Goal: Task Accomplishment & Management: Manage account settings

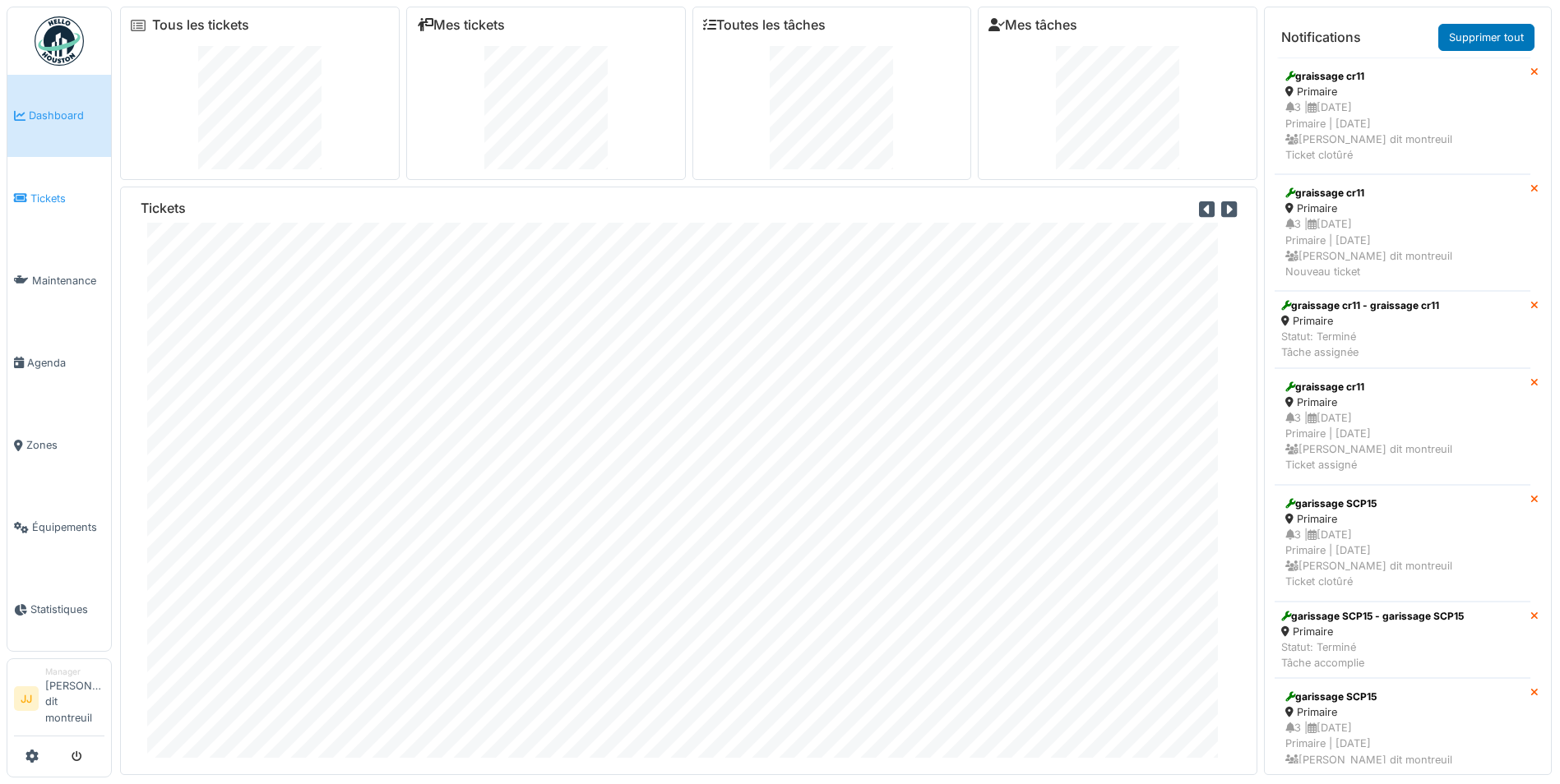
click at [71, 200] on span "Tickets" at bounding box center [67, 199] width 74 height 15
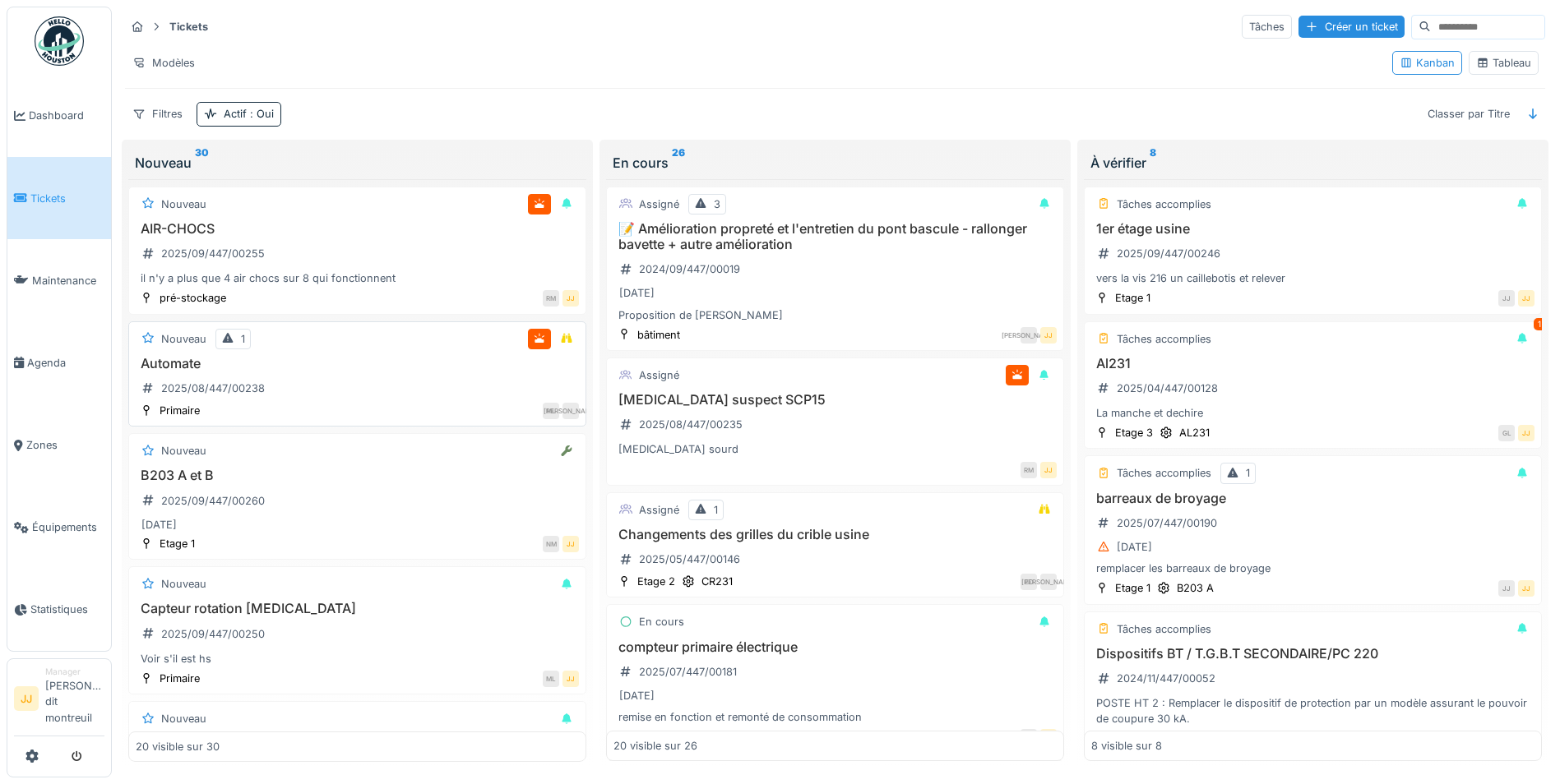
click at [335, 365] on h3 "Automate" at bounding box center [357, 364] width 443 height 15
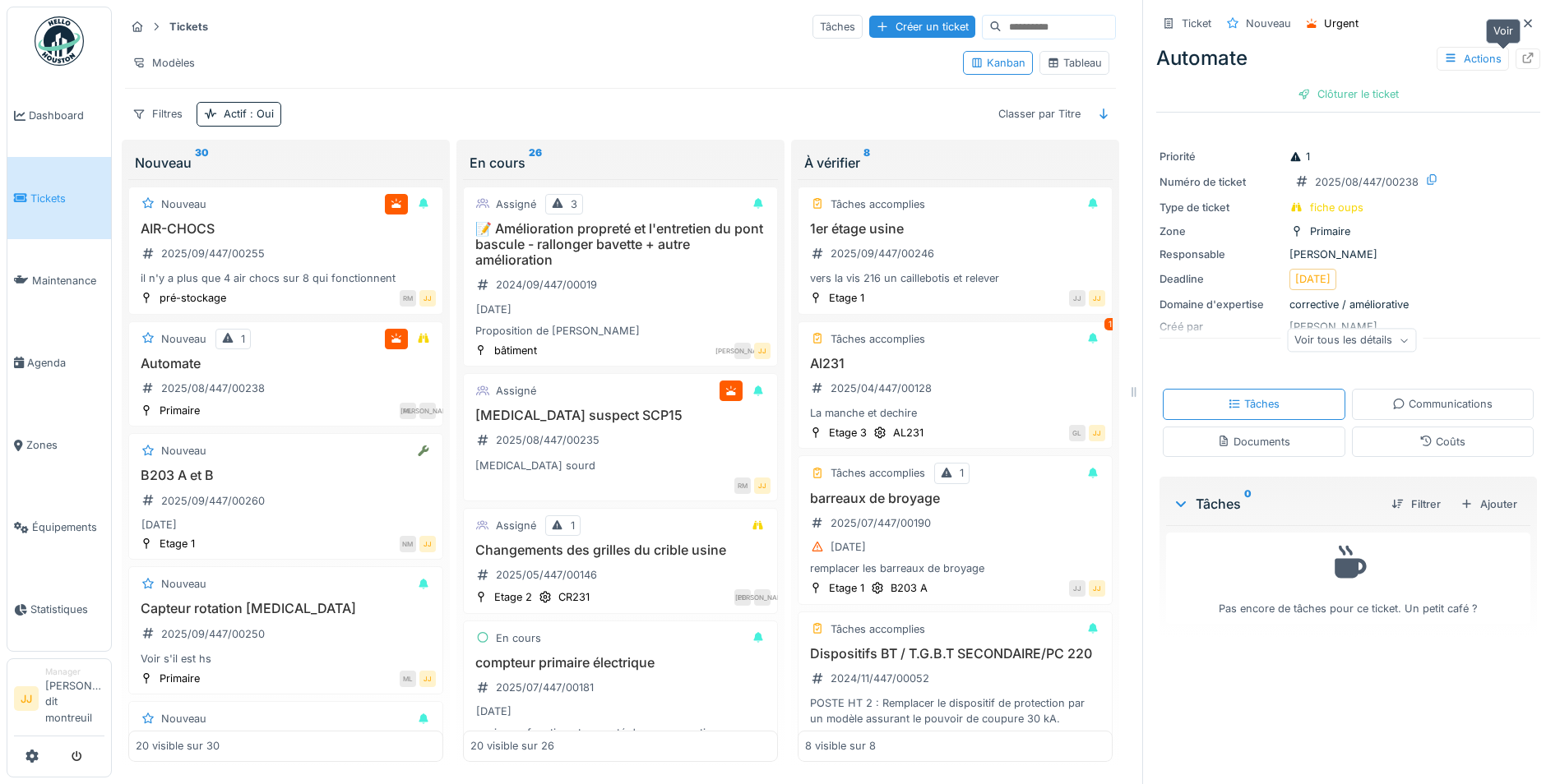
click at [1515, 49] on div at bounding box center [1527, 58] width 25 height 21
click at [258, 510] on div "2025/09/447/00260" at bounding box center [203, 501] width 135 height 21
click at [1521, 53] on icon at bounding box center [1527, 58] width 13 height 10
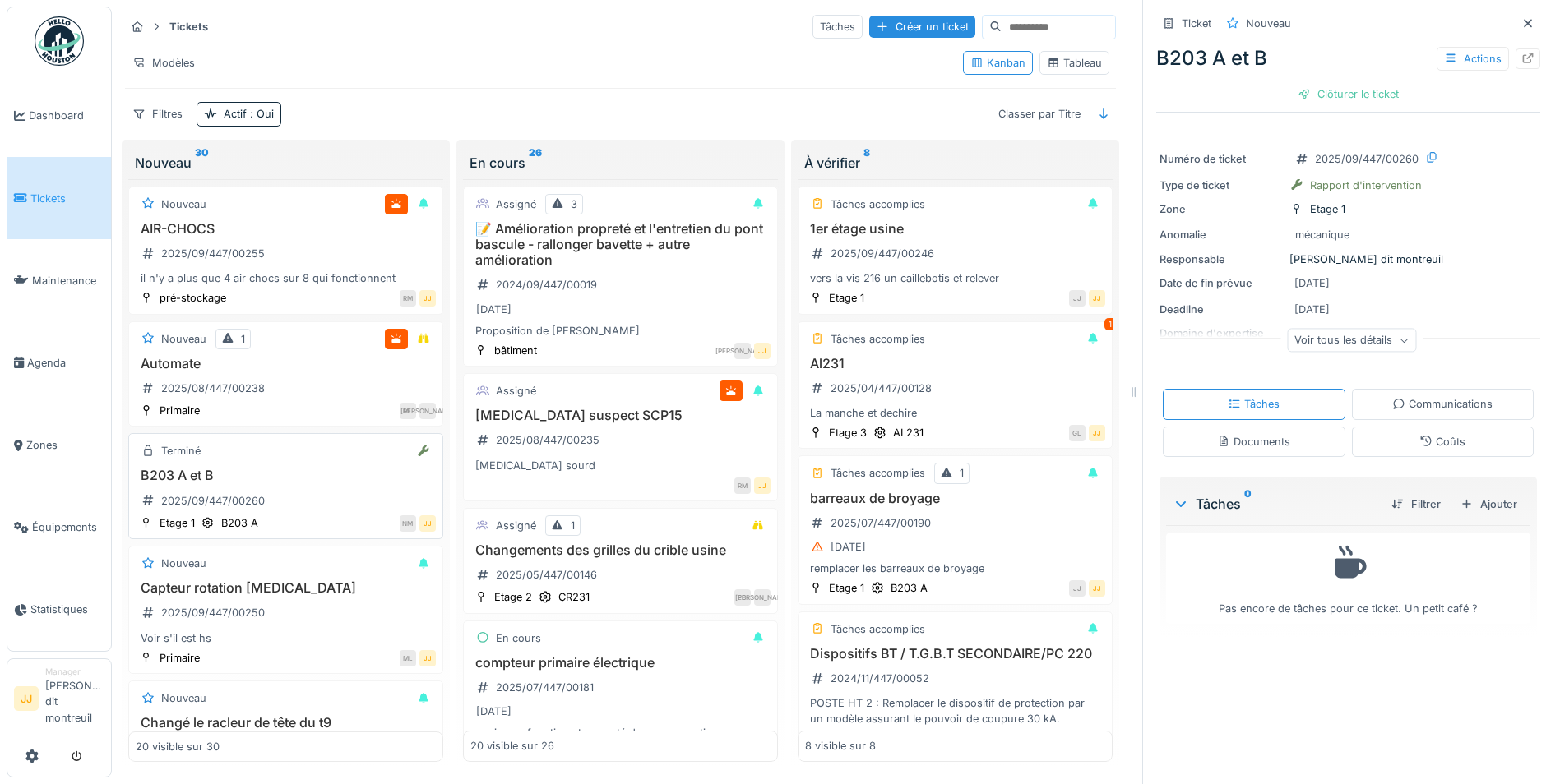
click at [341, 479] on h3 "B203 A et B" at bounding box center [286, 475] width 300 height 15
click at [1321, 94] on div "Clôturer le ticket" at bounding box center [1348, 95] width 114 height 22
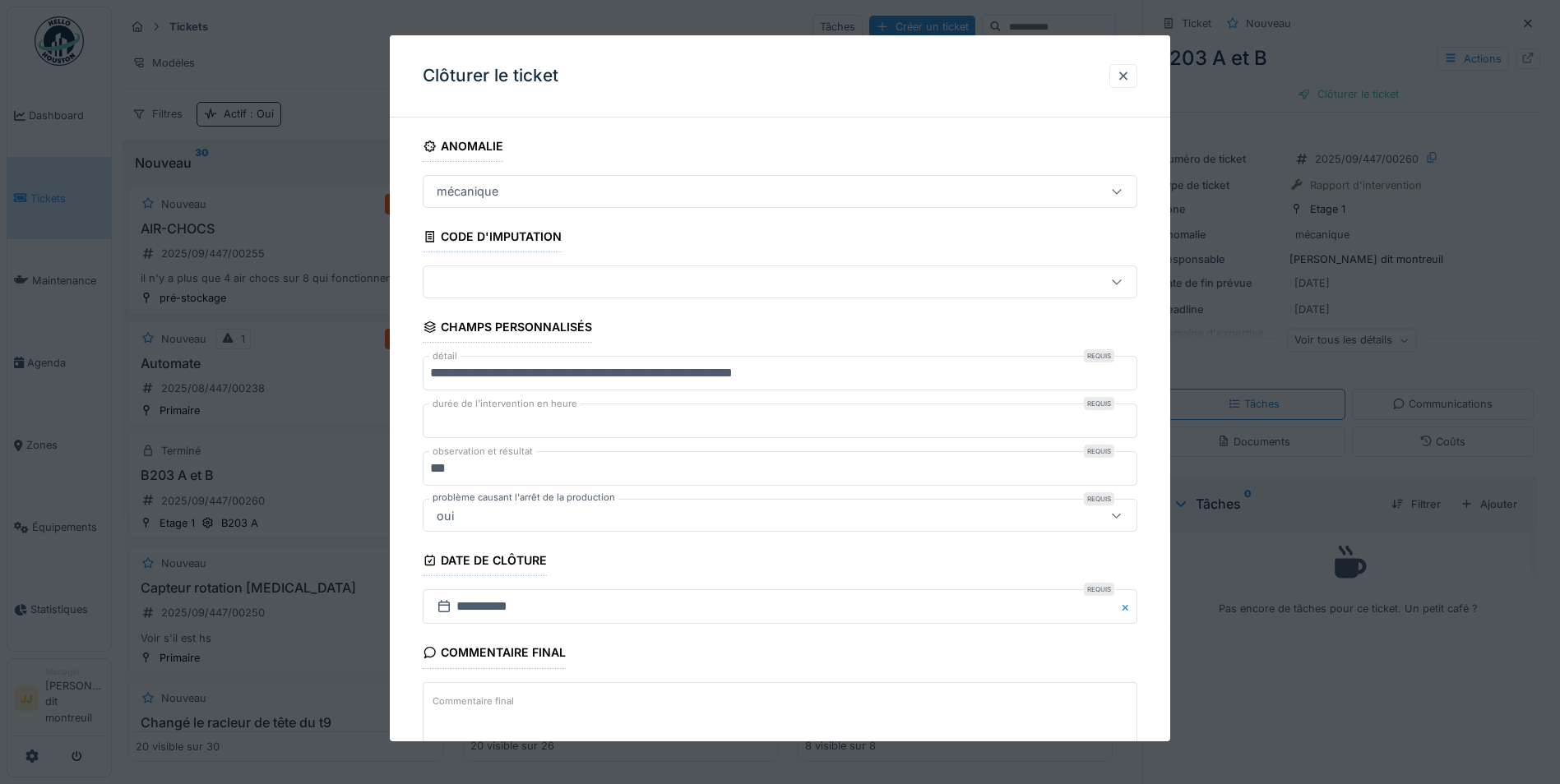
scroll to position [106, 0]
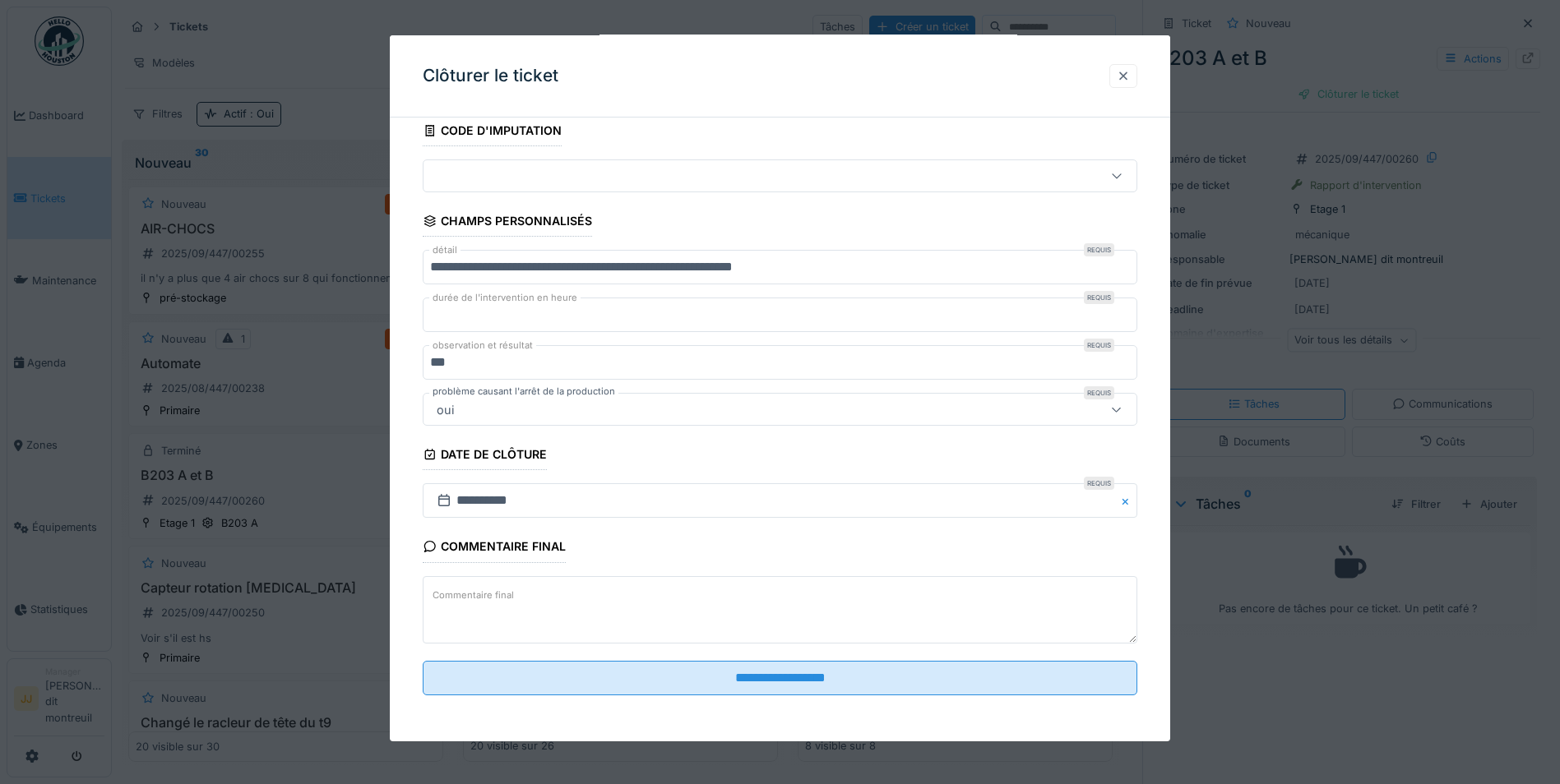
click at [1129, 78] on div at bounding box center [1123, 76] width 13 height 15
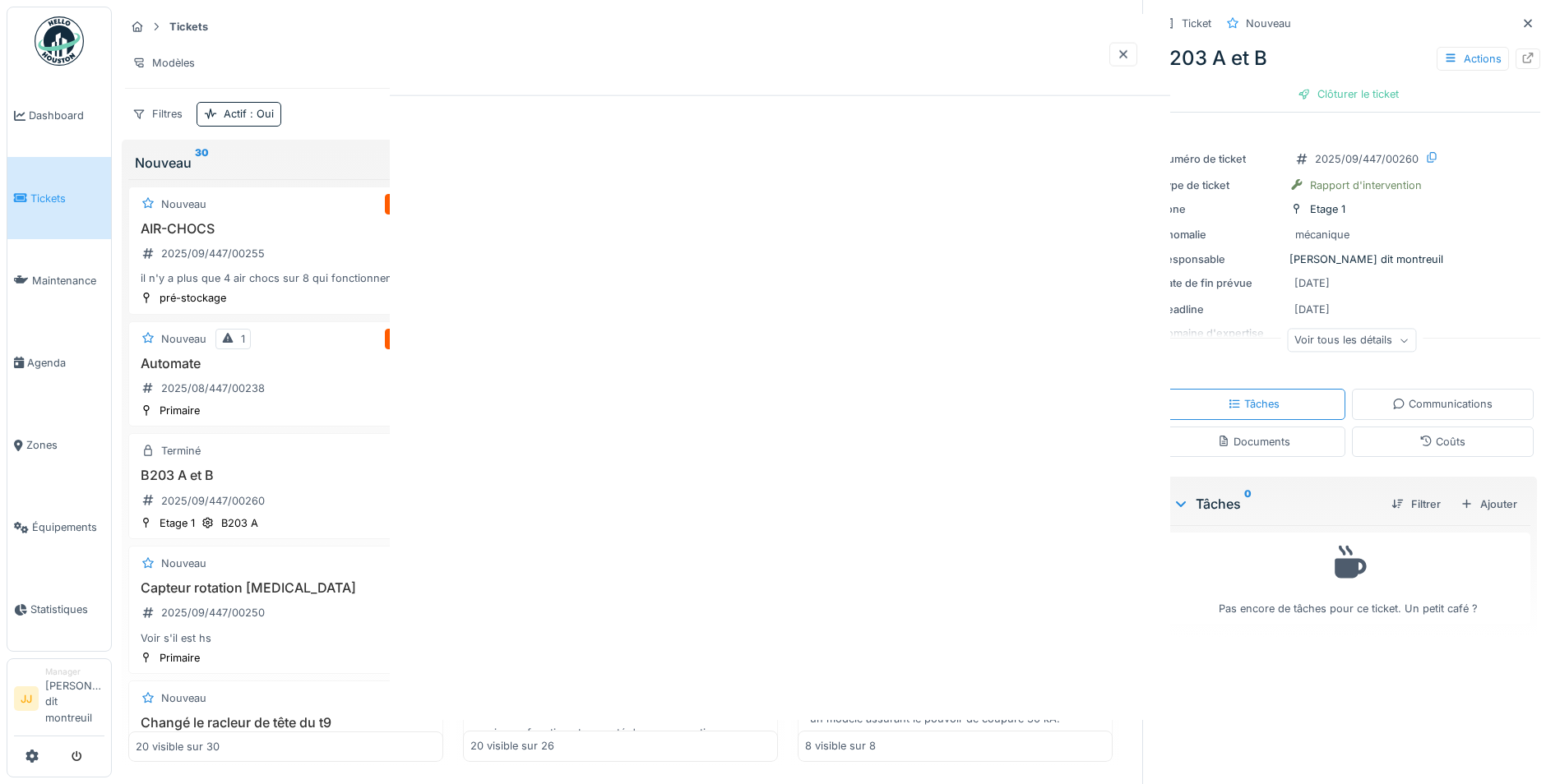
scroll to position [0, 0]
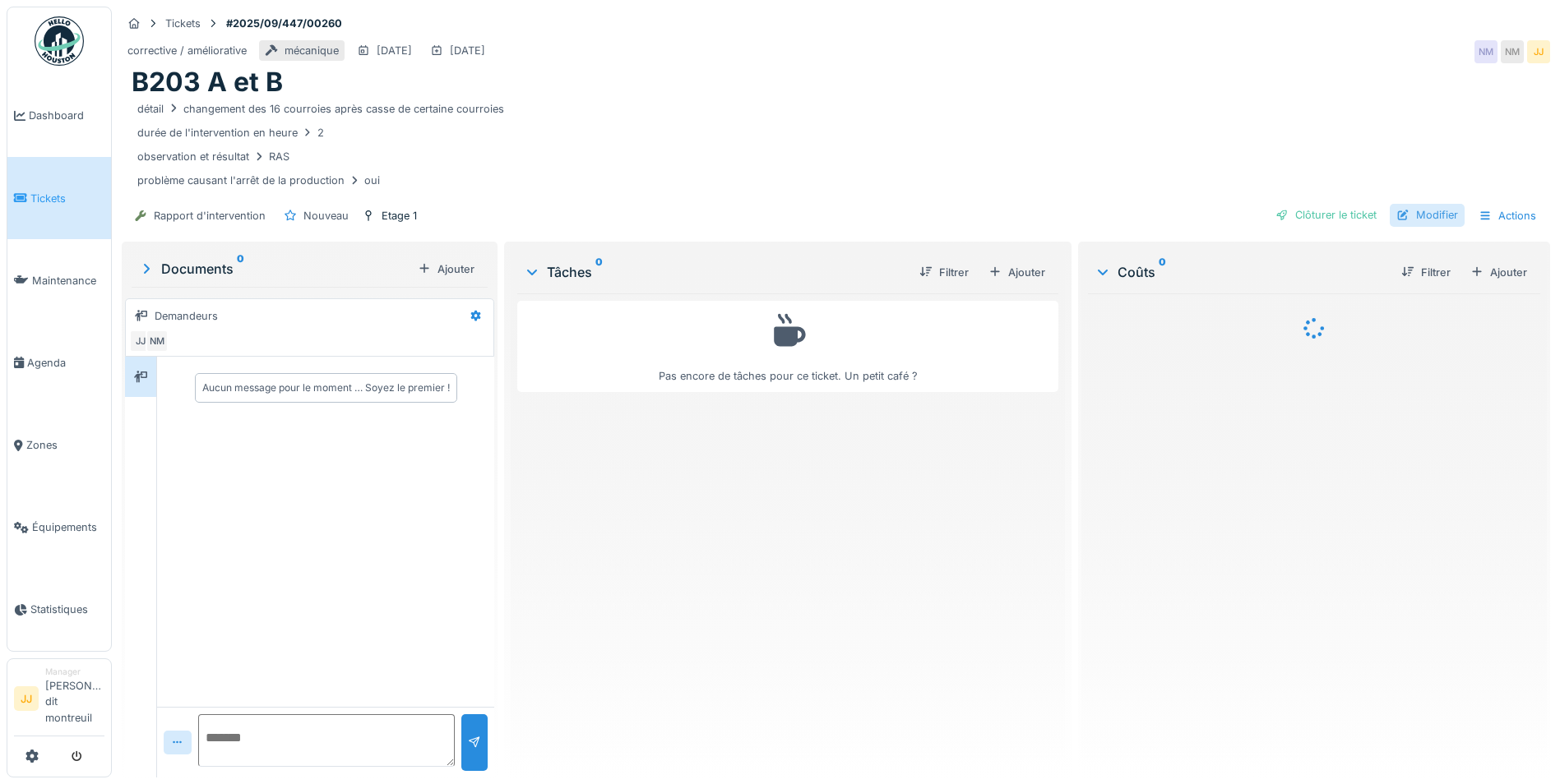
click at [1400, 211] on div "Modifier" at bounding box center [1427, 215] width 75 height 22
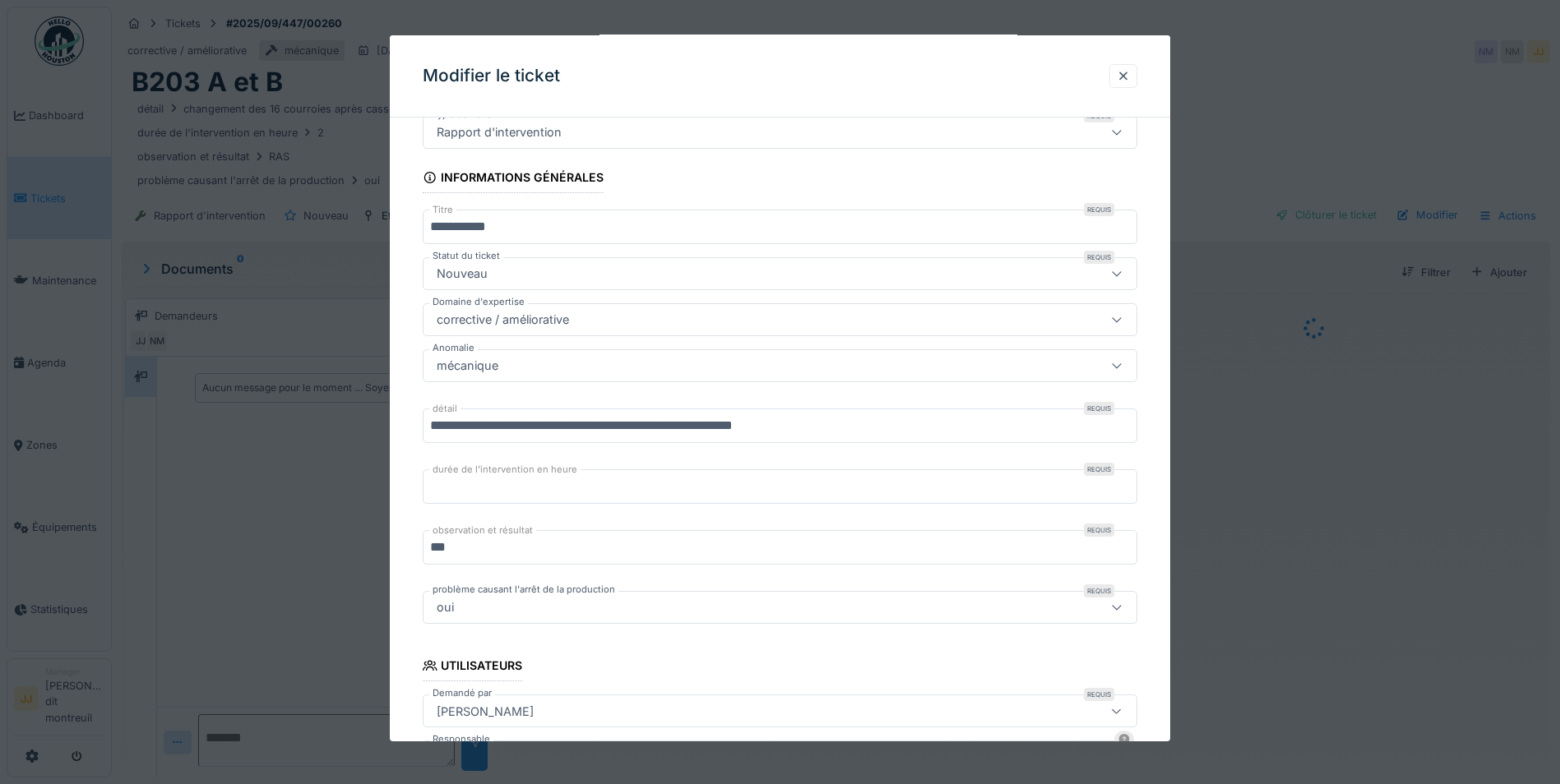
scroll to position [164, 0]
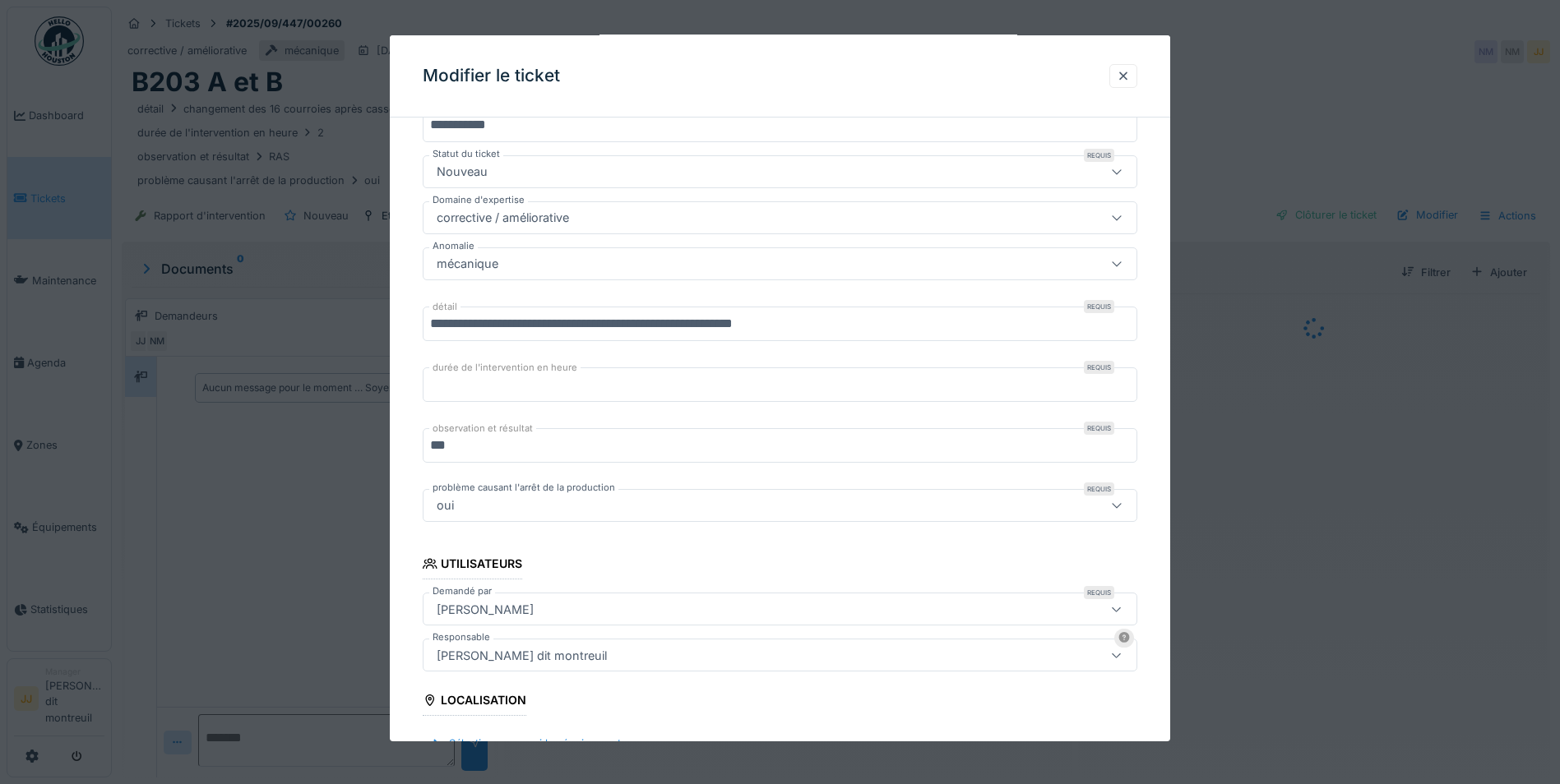
click at [1114, 506] on div at bounding box center [1117, 505] width 40 height 31
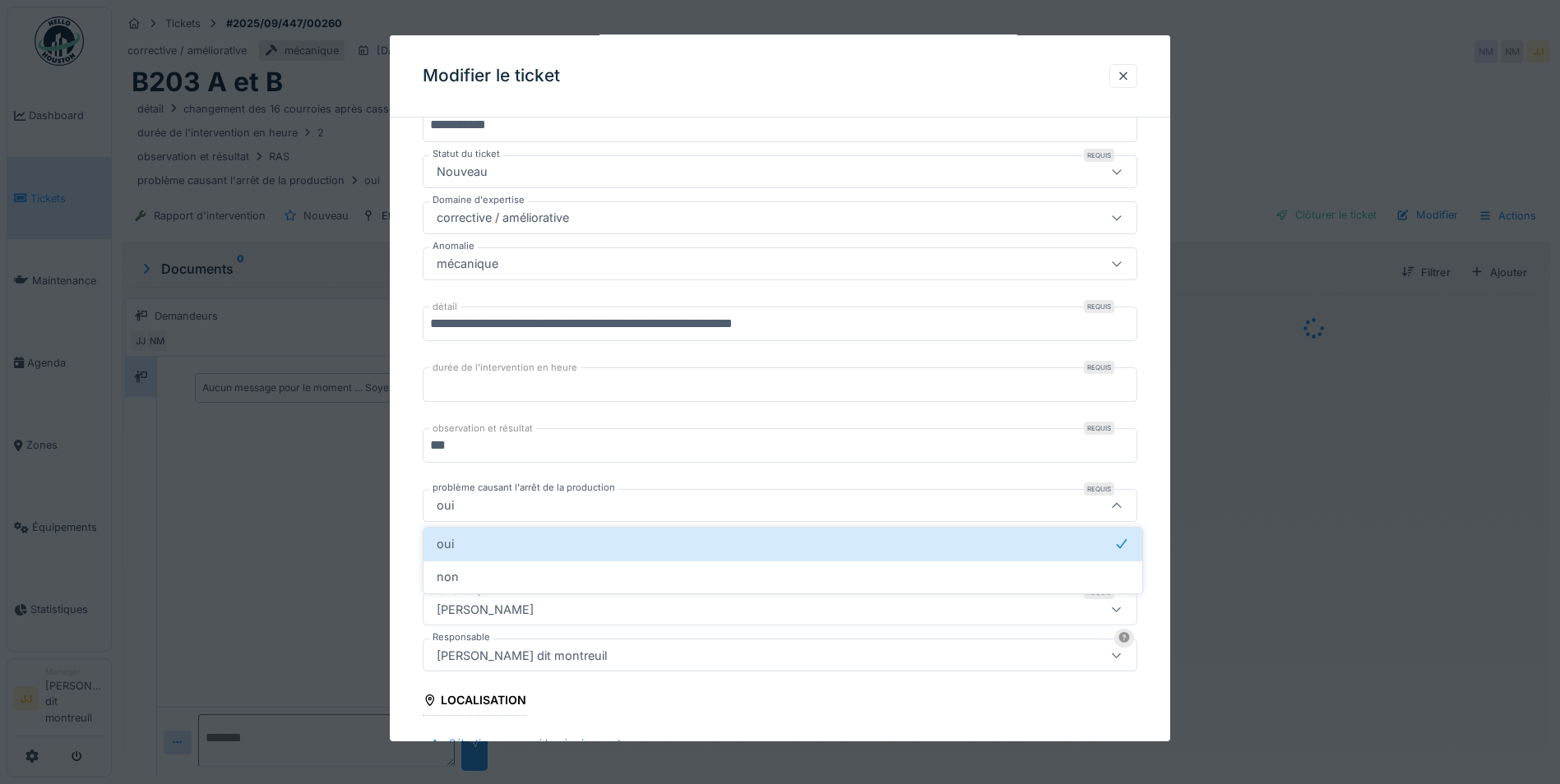
scroll to position [282, 0]
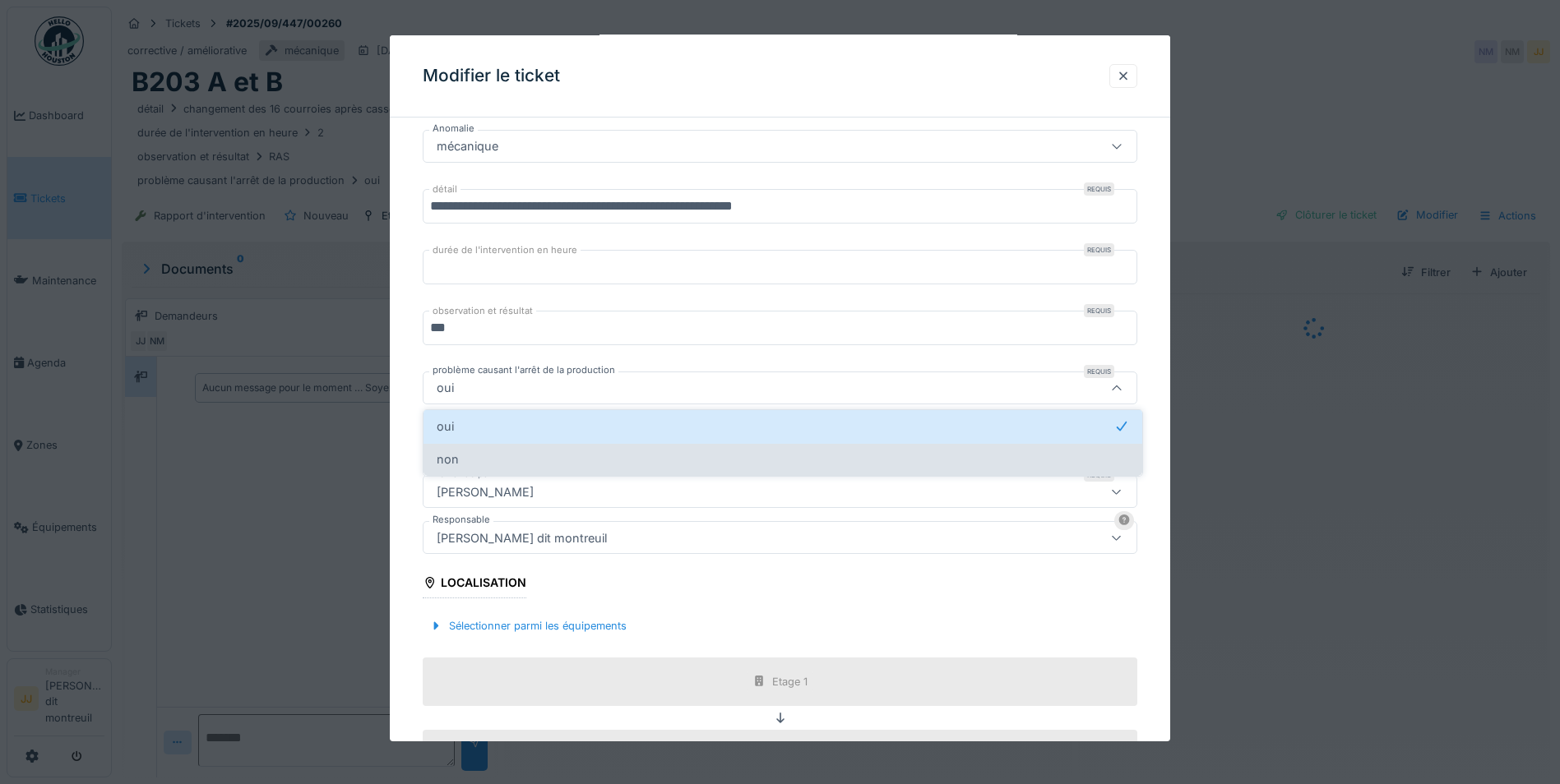
click at [669, 456] on div "non" at bounding box center [783, 459] width 692 height 18
type input "***"
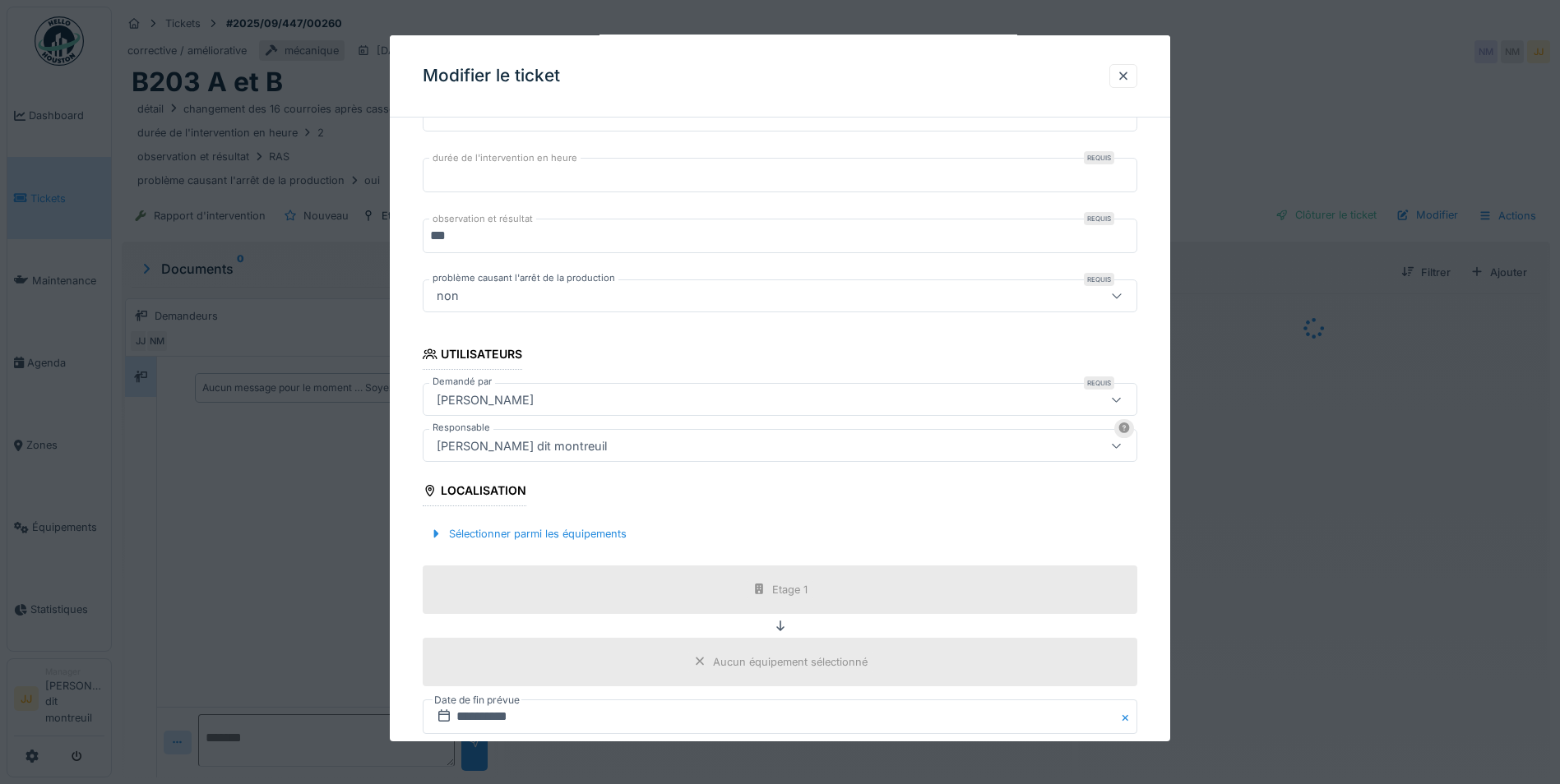
scroll to position [342, 0]
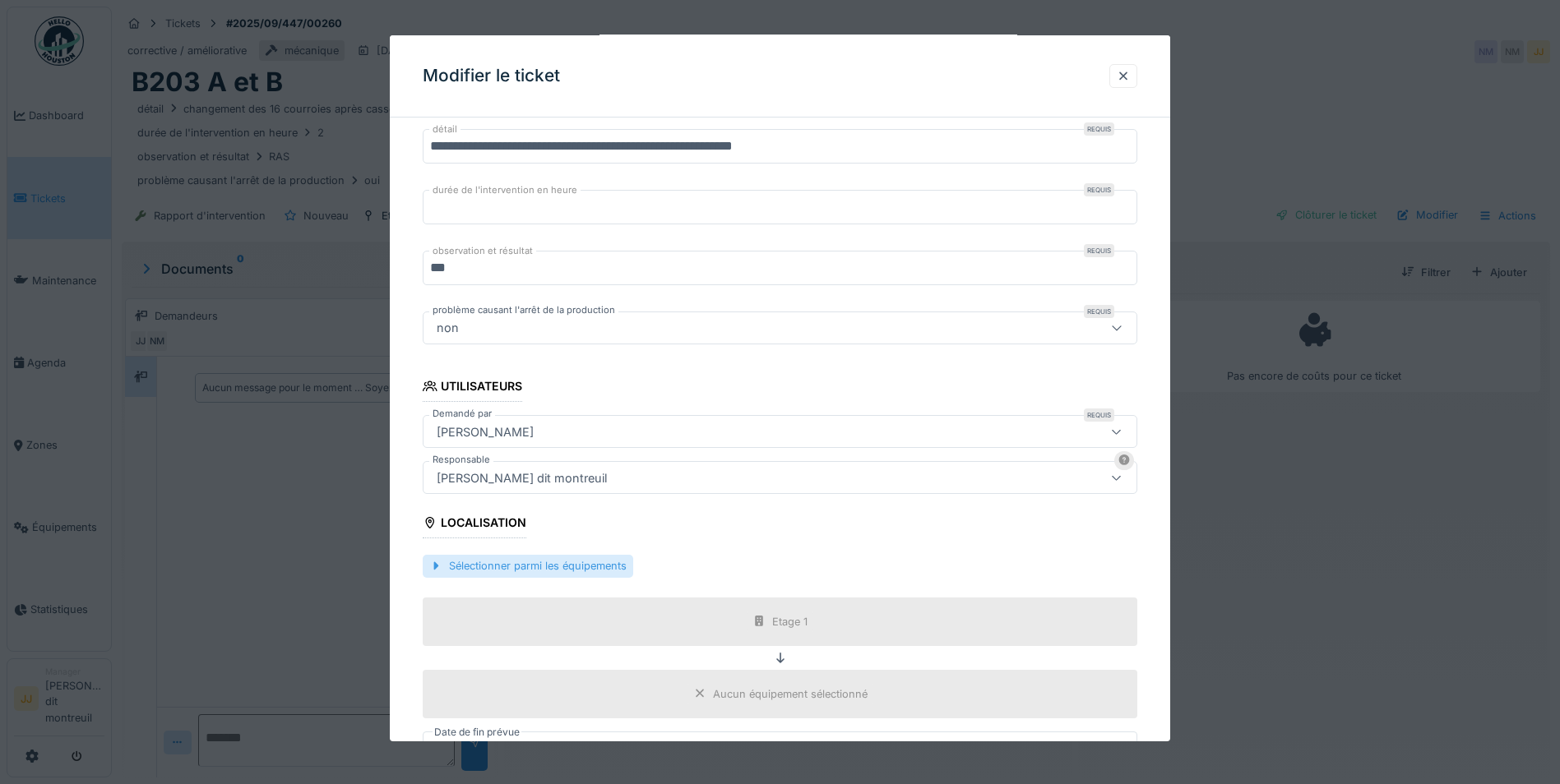
click at [560, 567] on div "Sélectionner parmi les équipements" at bounding box center [527, 566] width 211 height 22
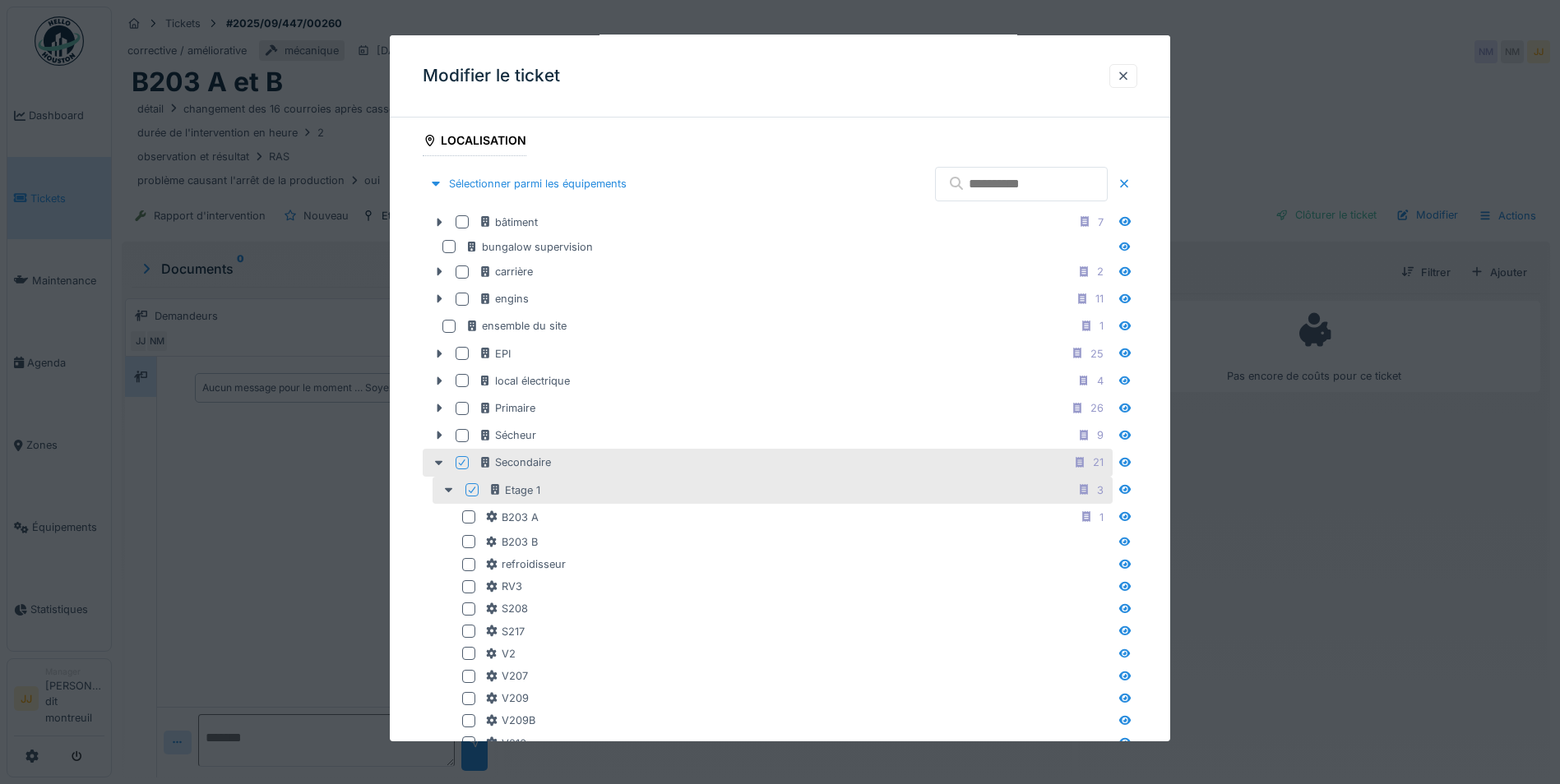
scroll to position [753, 0]
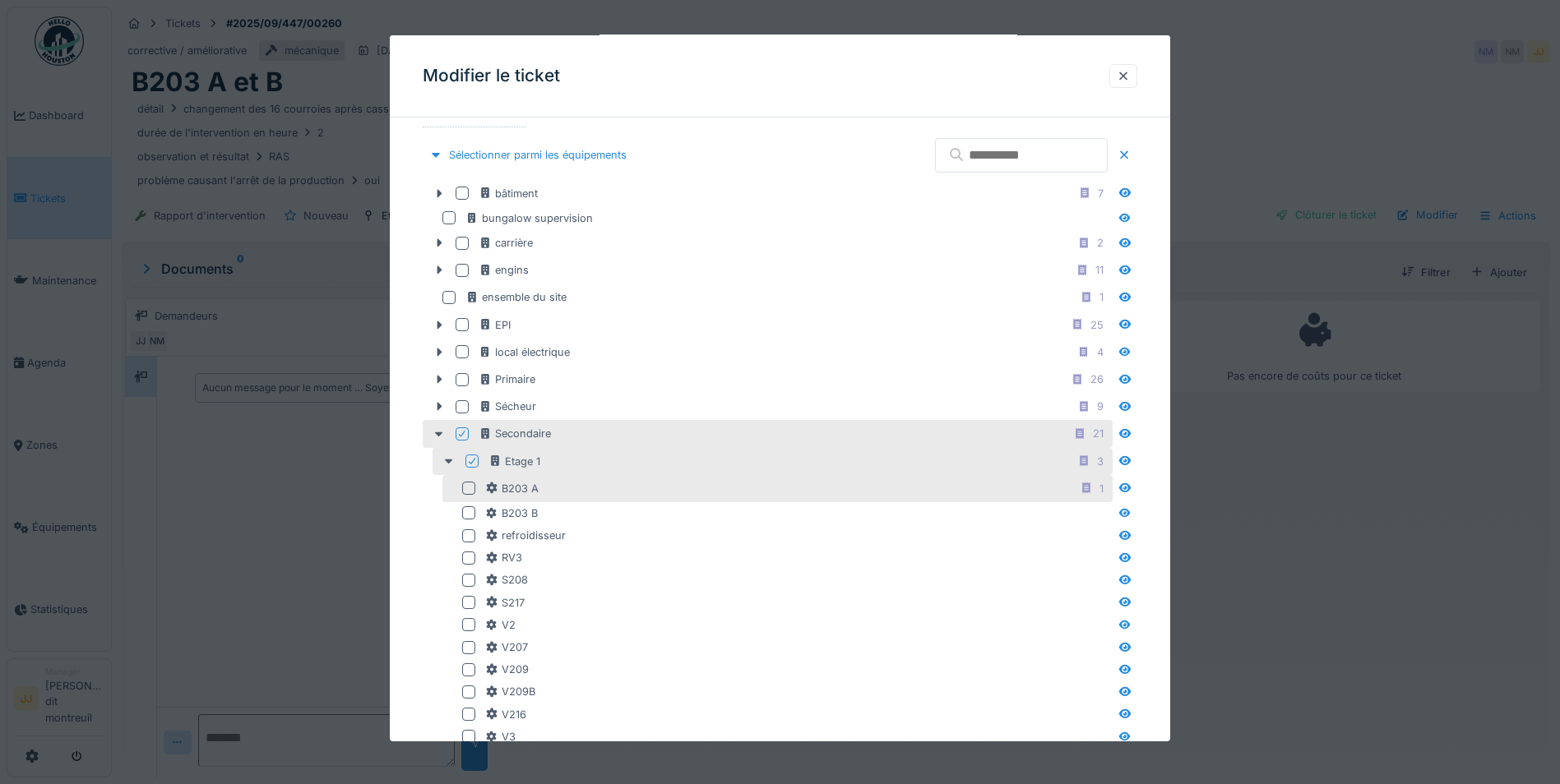
click at [469, 492] on div at bounding box center [468, 487] width 13 height 13
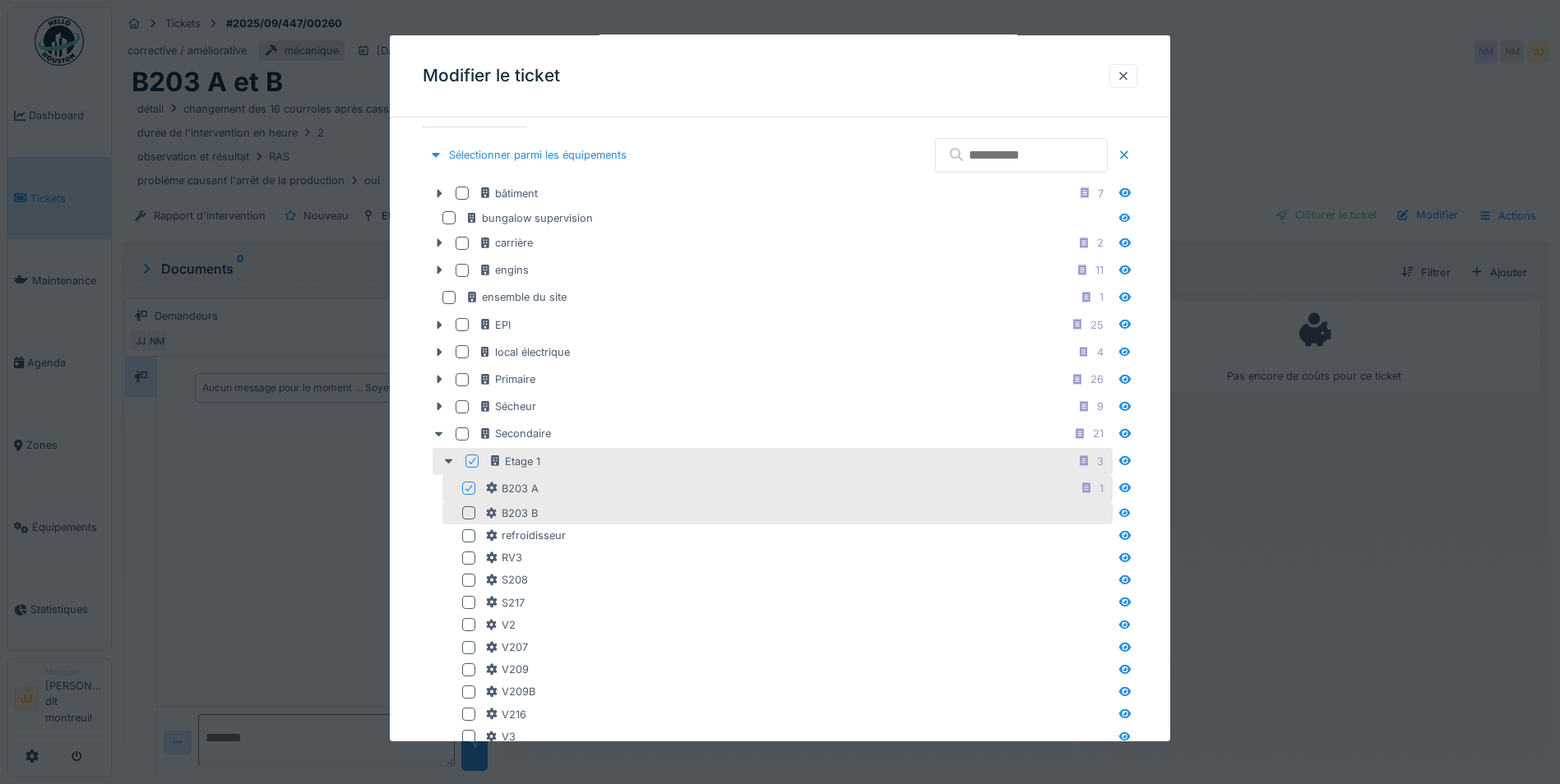
click at [461, 517] on div "B203 B" at bounding box center [777, 513] width 670 height 22
click at [470, 500] on div "B203 A 1" at bounding box center [777, 489] width 670 height 28
click at [465, 511] on div at bounding box center [468, 512] width 13 height 13
click at [473, 492] on div at bounding box center [468, 487] width 13 height 13
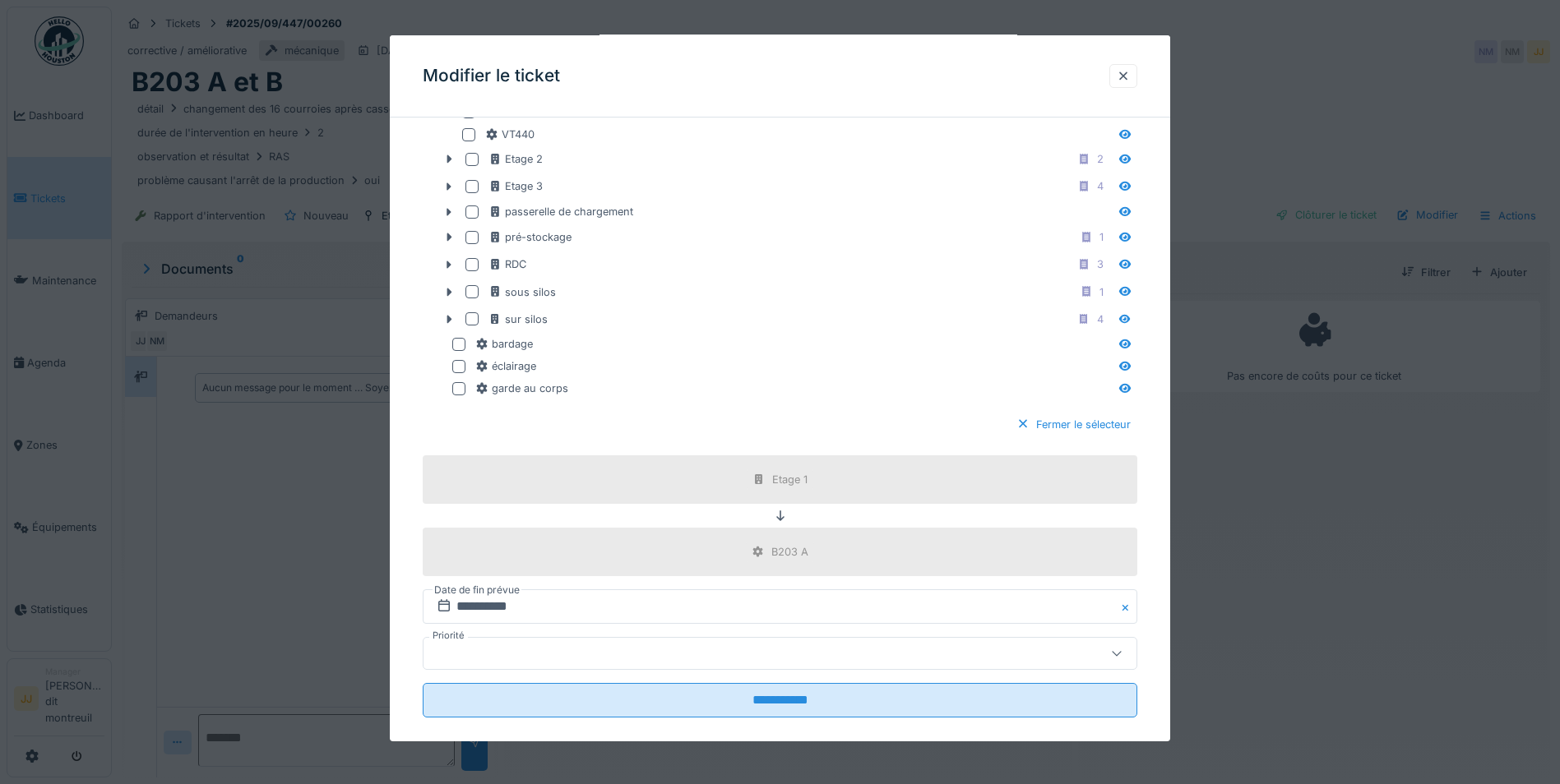
scroll to position [1400, 0]
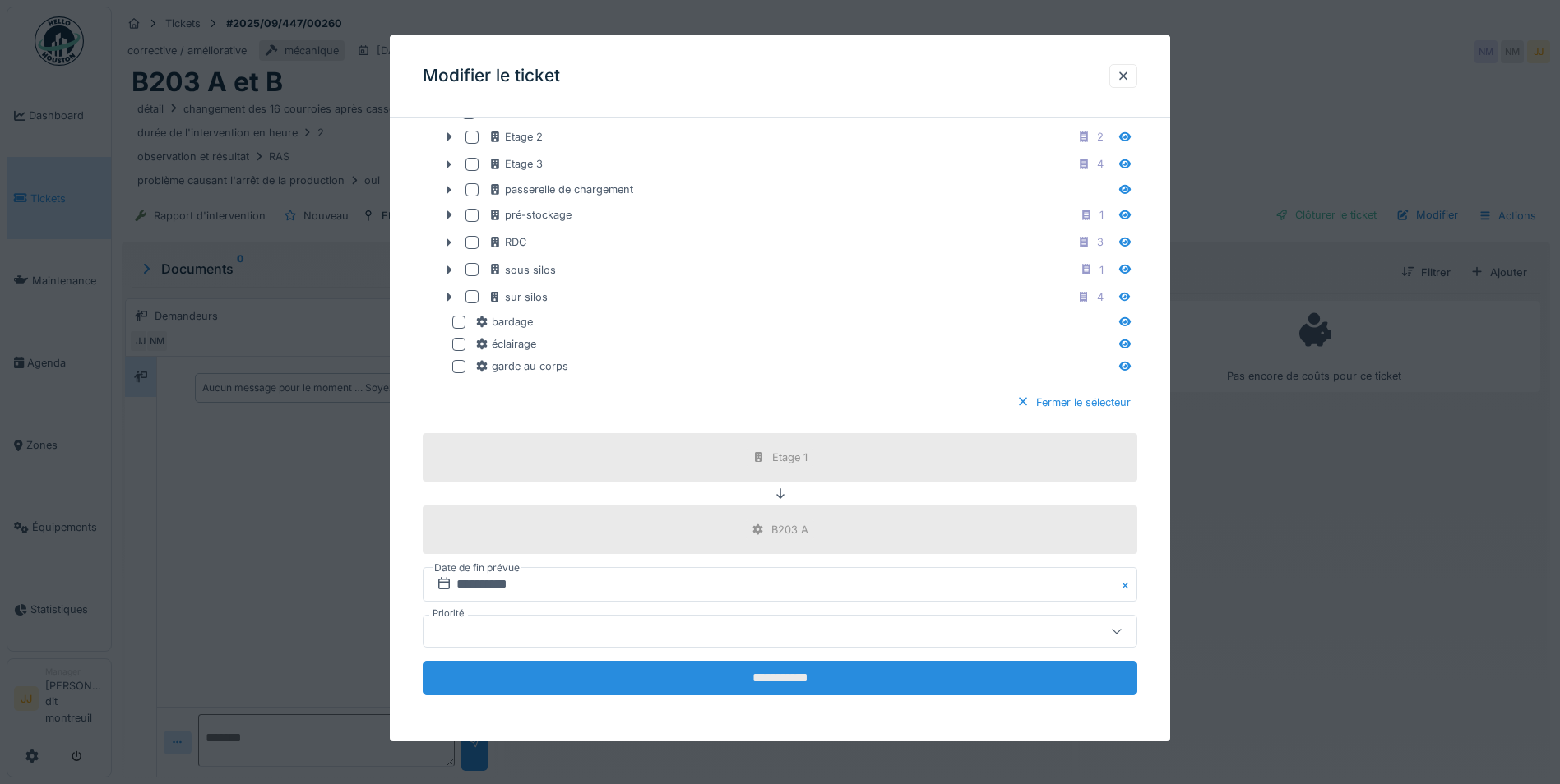
click at [633, 671] on input "**********" at bounding box center [779, 678] width 715 height 34
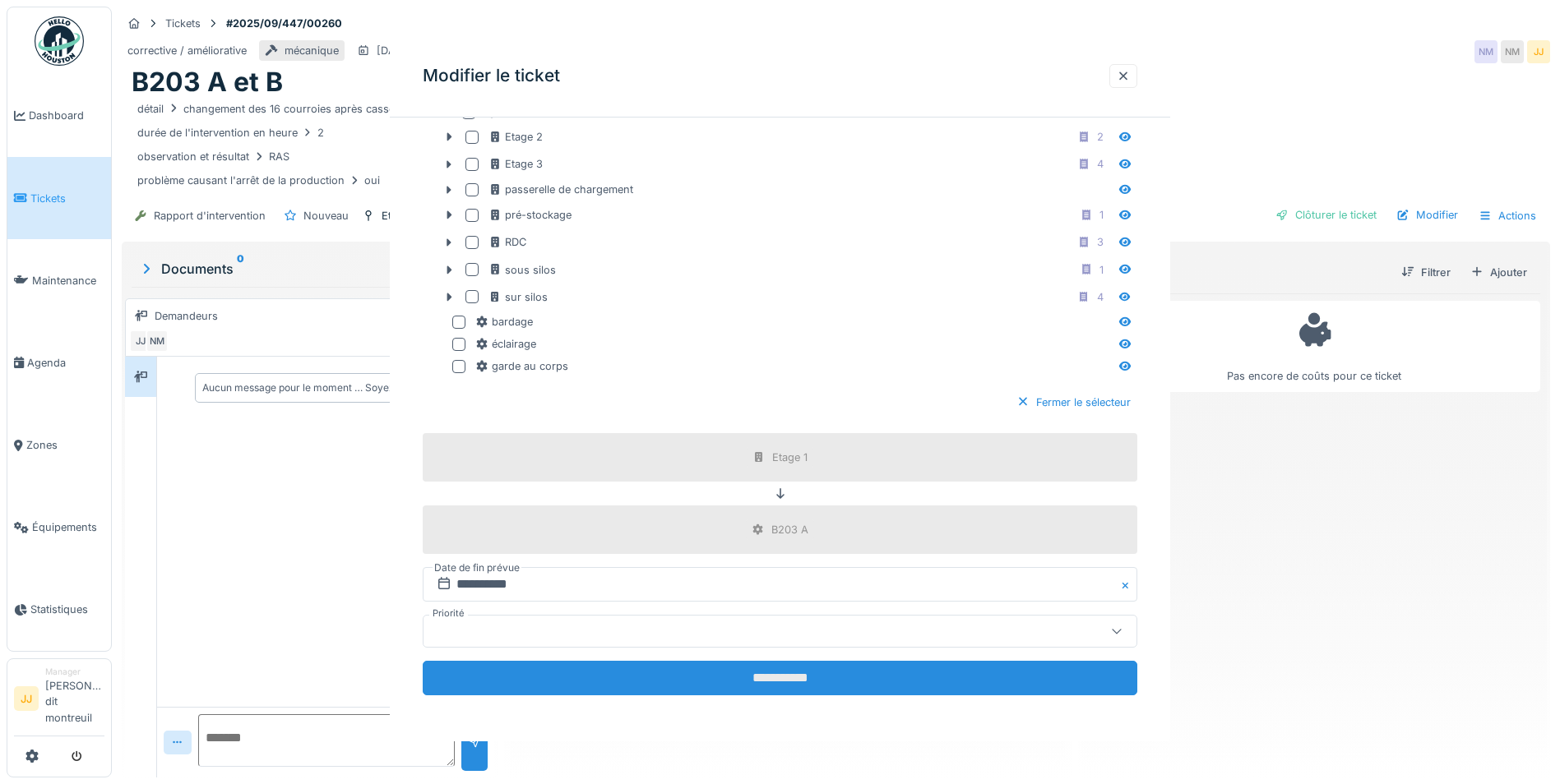
scroll to position [0, 0]
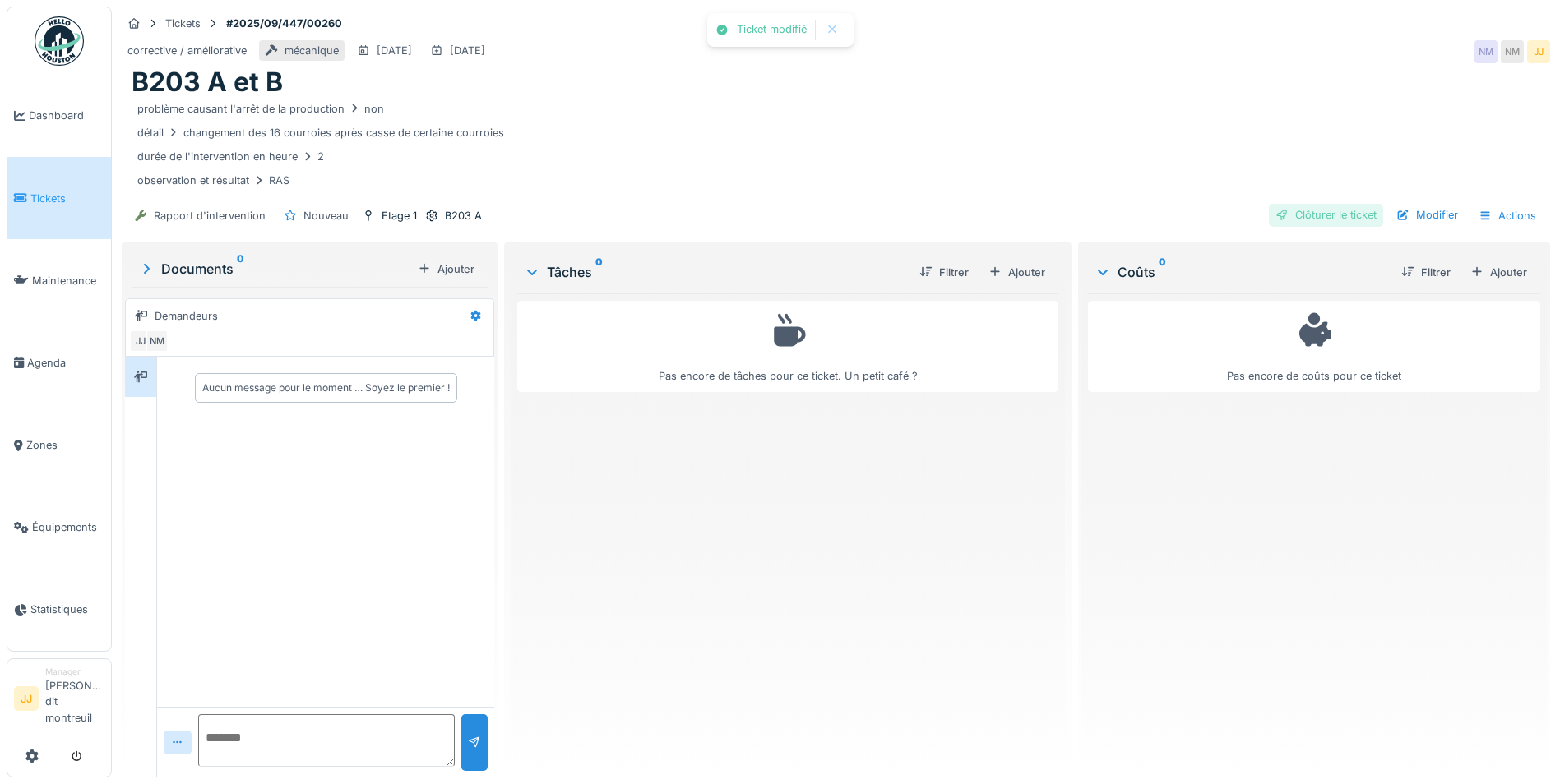
click at [1275, 209] on div at bounding box center [1281, 215] width 13 height 15
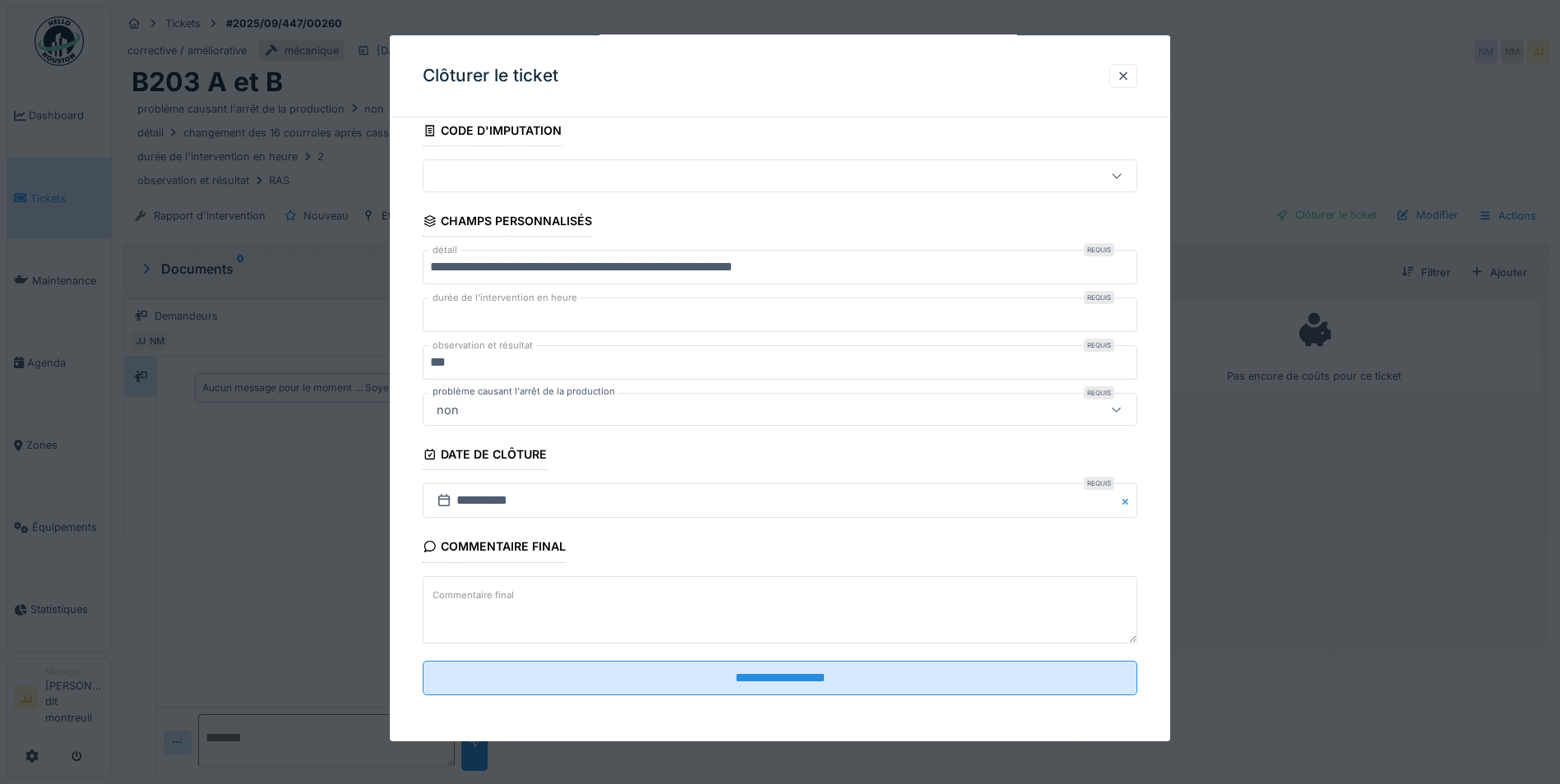
scroll to position [12, 0]
click at [521, 605] on textarea "Commentaire final" at bounding box center [779, 609] width 715 height 67
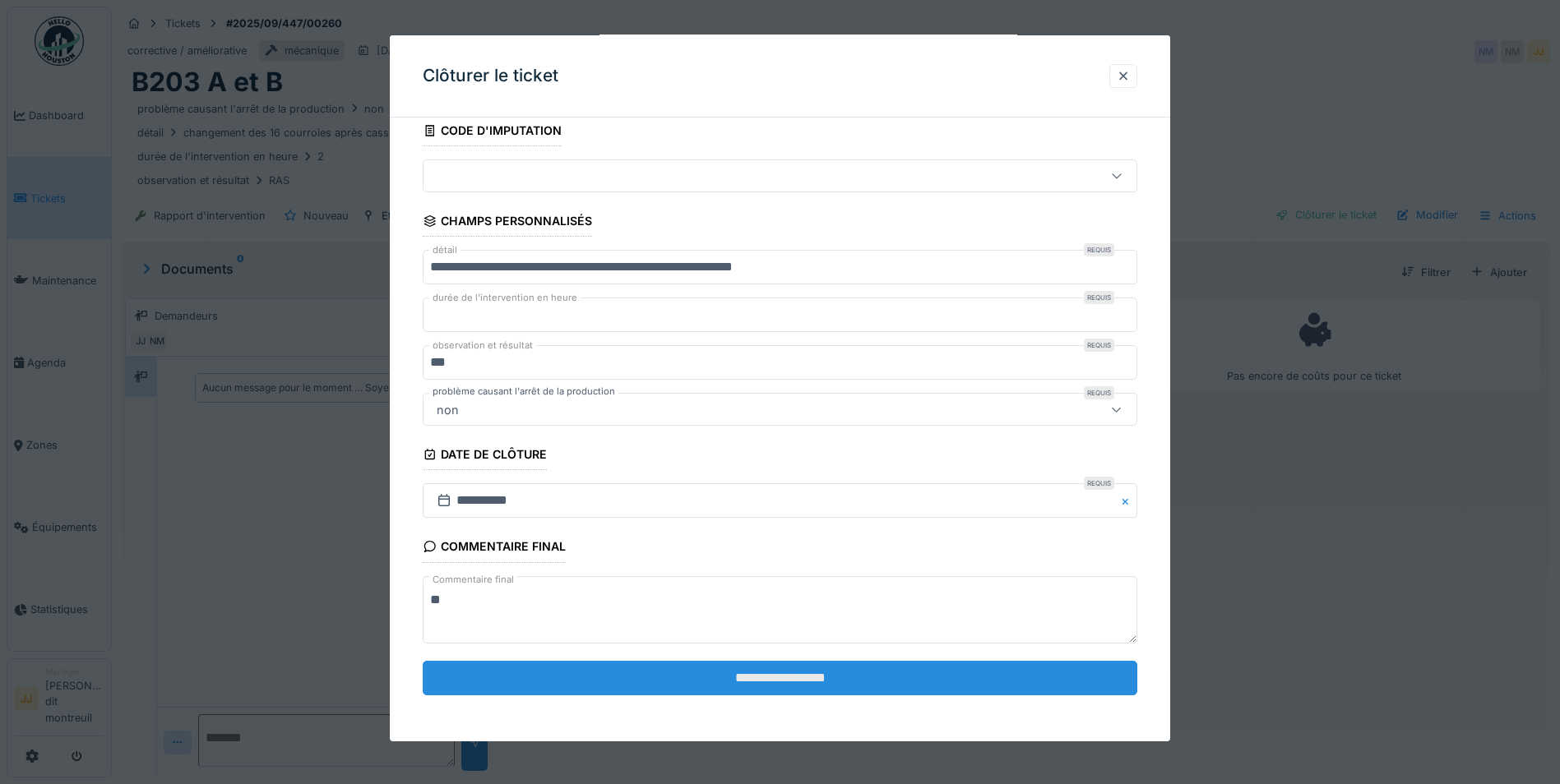
type textarea "**"
click at [544, 664] on input "**********" at bounding box center [779, 678] width 715 height 34
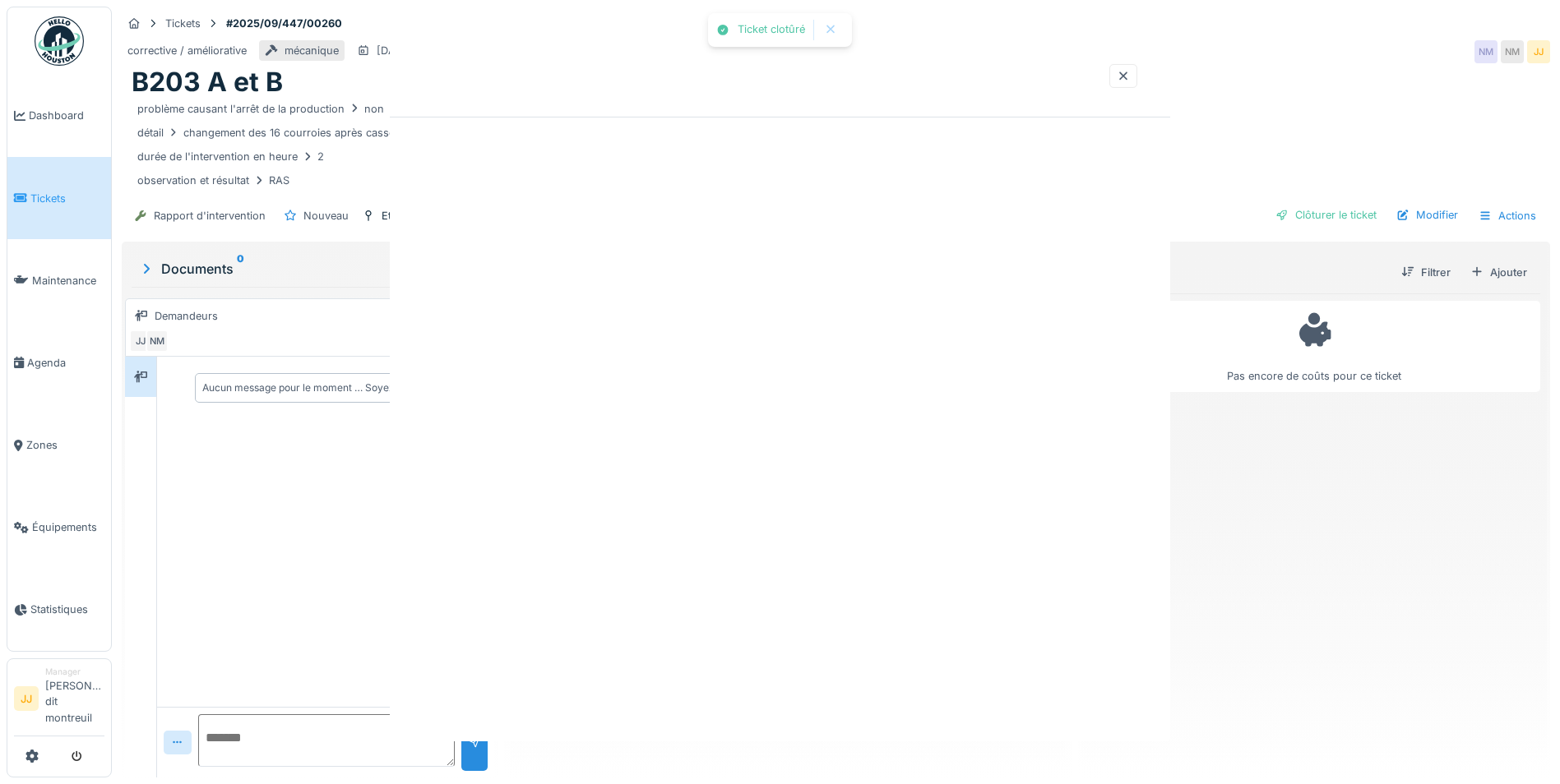
scroll to position [0, 0]
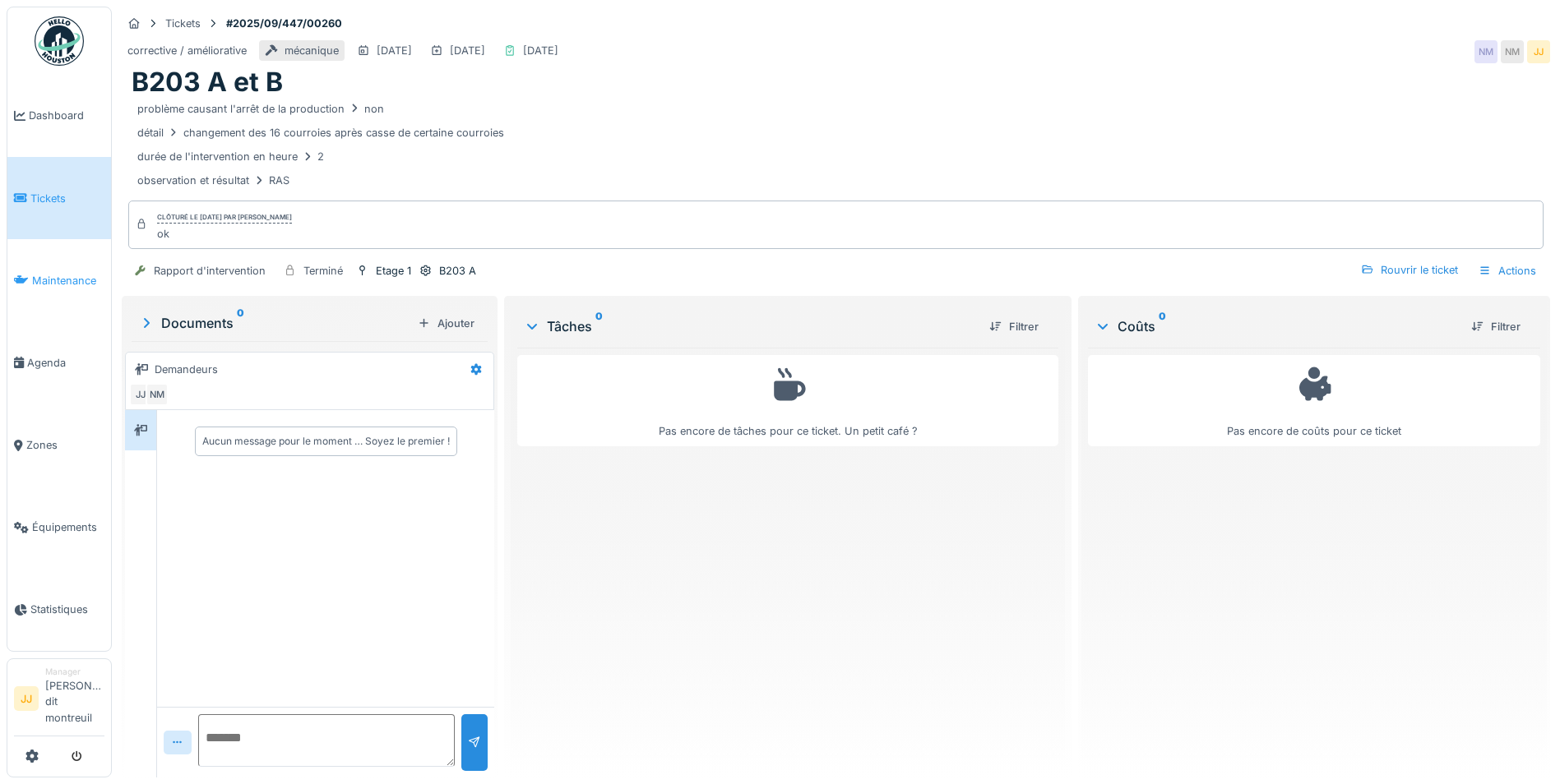
click at [28, 281] on icon at bounding box center [21, 279] width 15 height 11
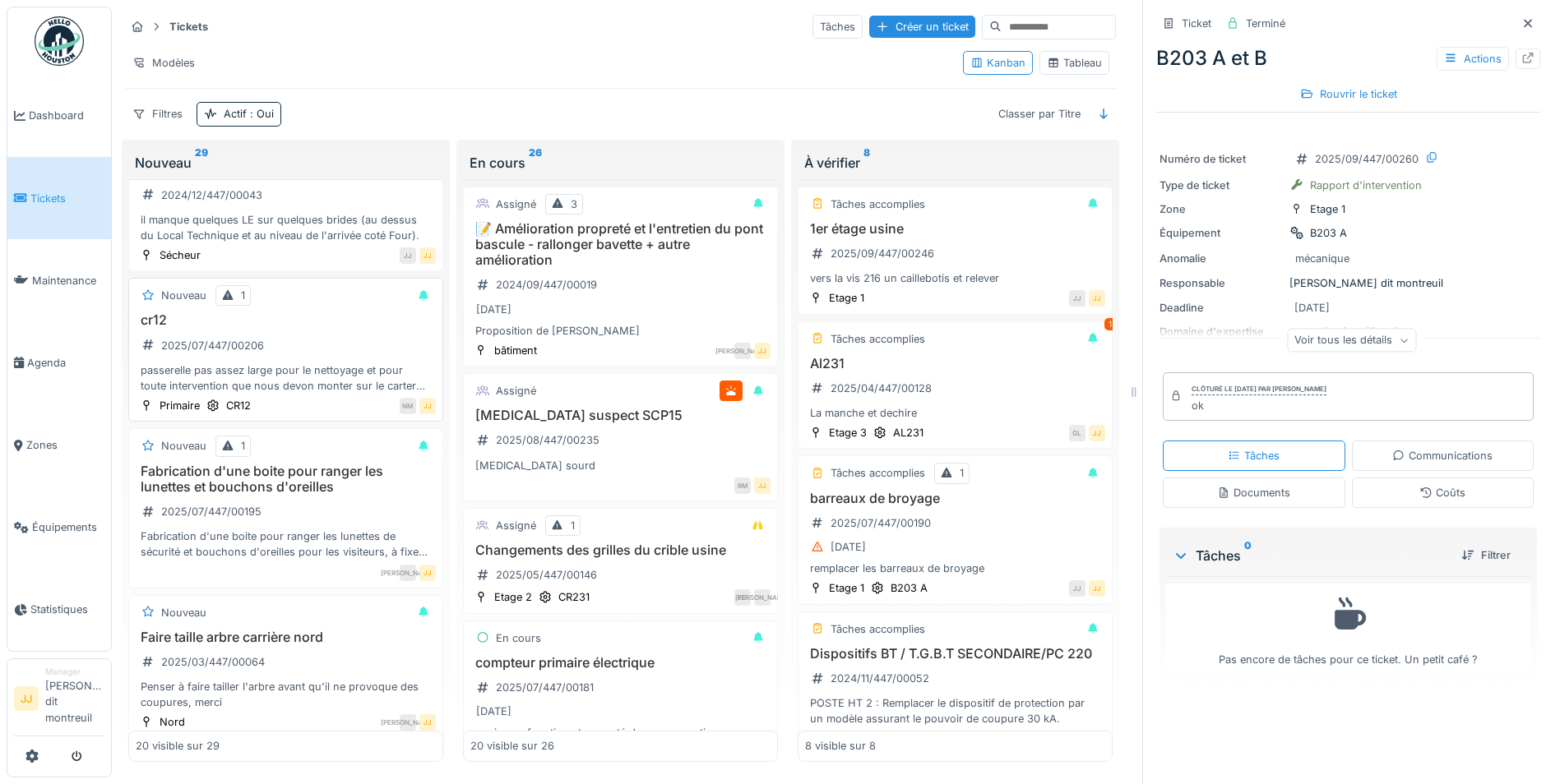
scroll to position [658, 0]
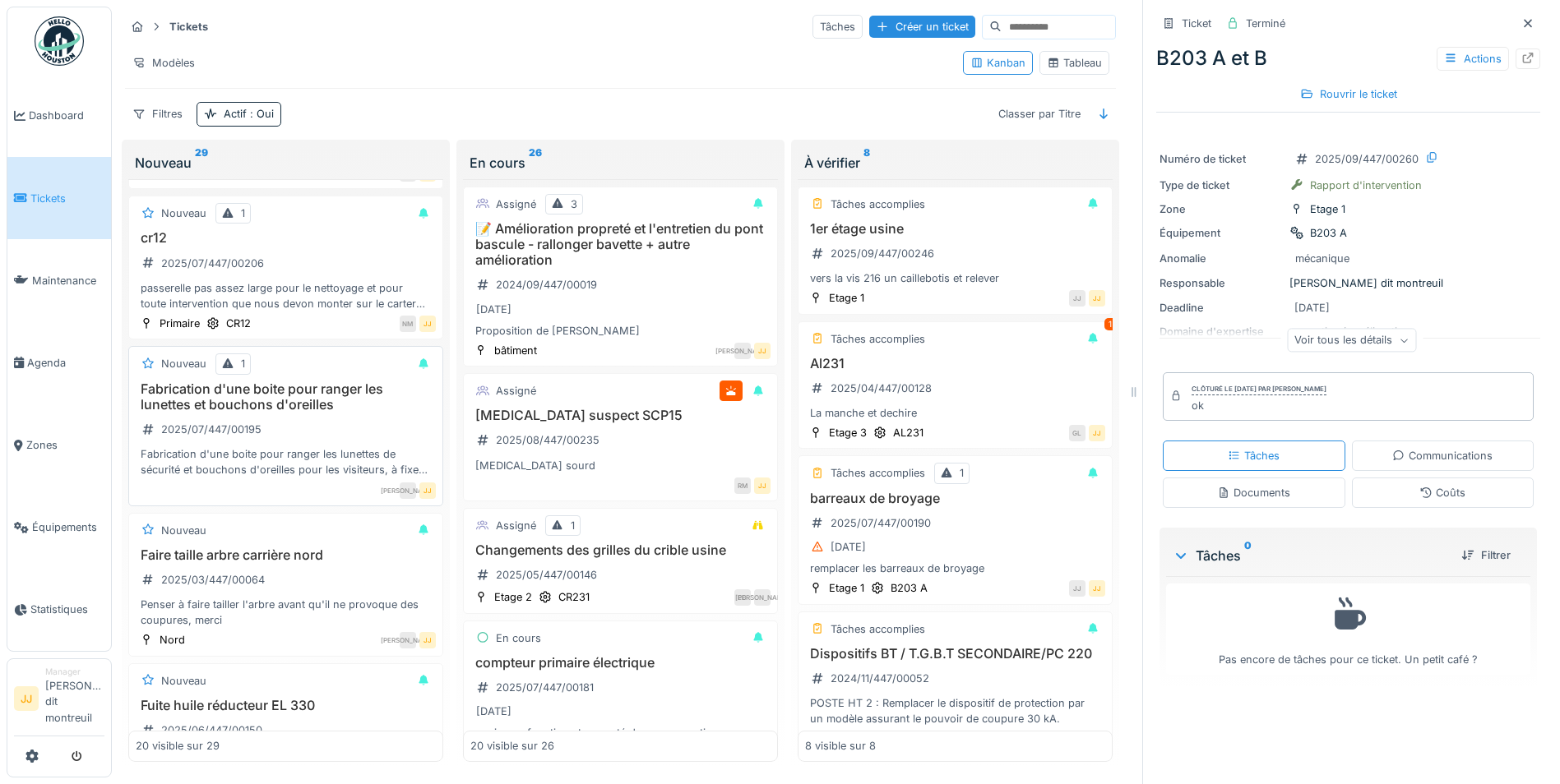
click at [353, 404] on h3 "Fabrication d'une boite pour ranger les lunettes et bouchons d'oreilles" at bounding box center [286, 397] width 300 height 31
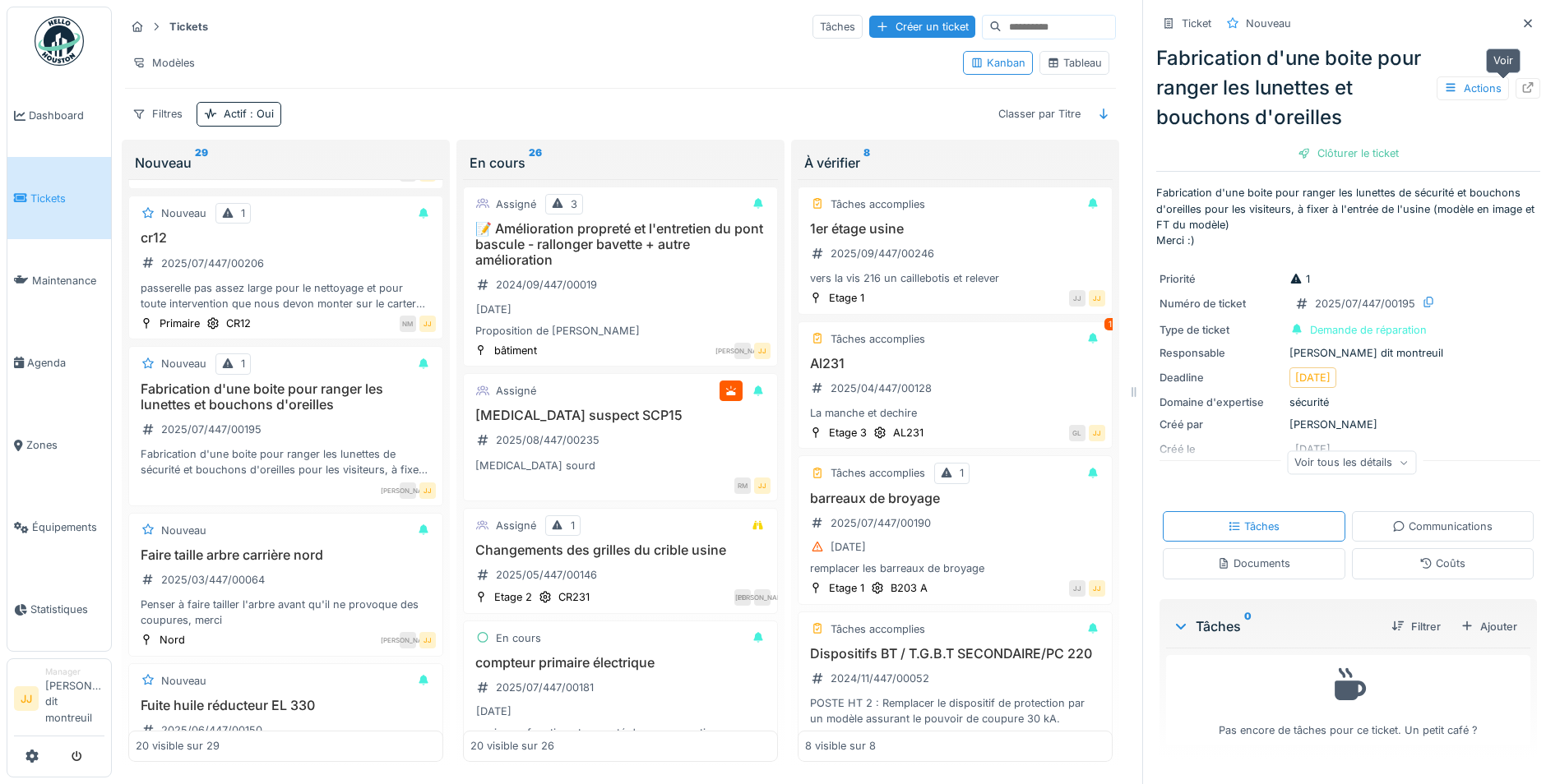
click at [1521, 81] on div at bounding box center [1527, 89] width 13 height 15
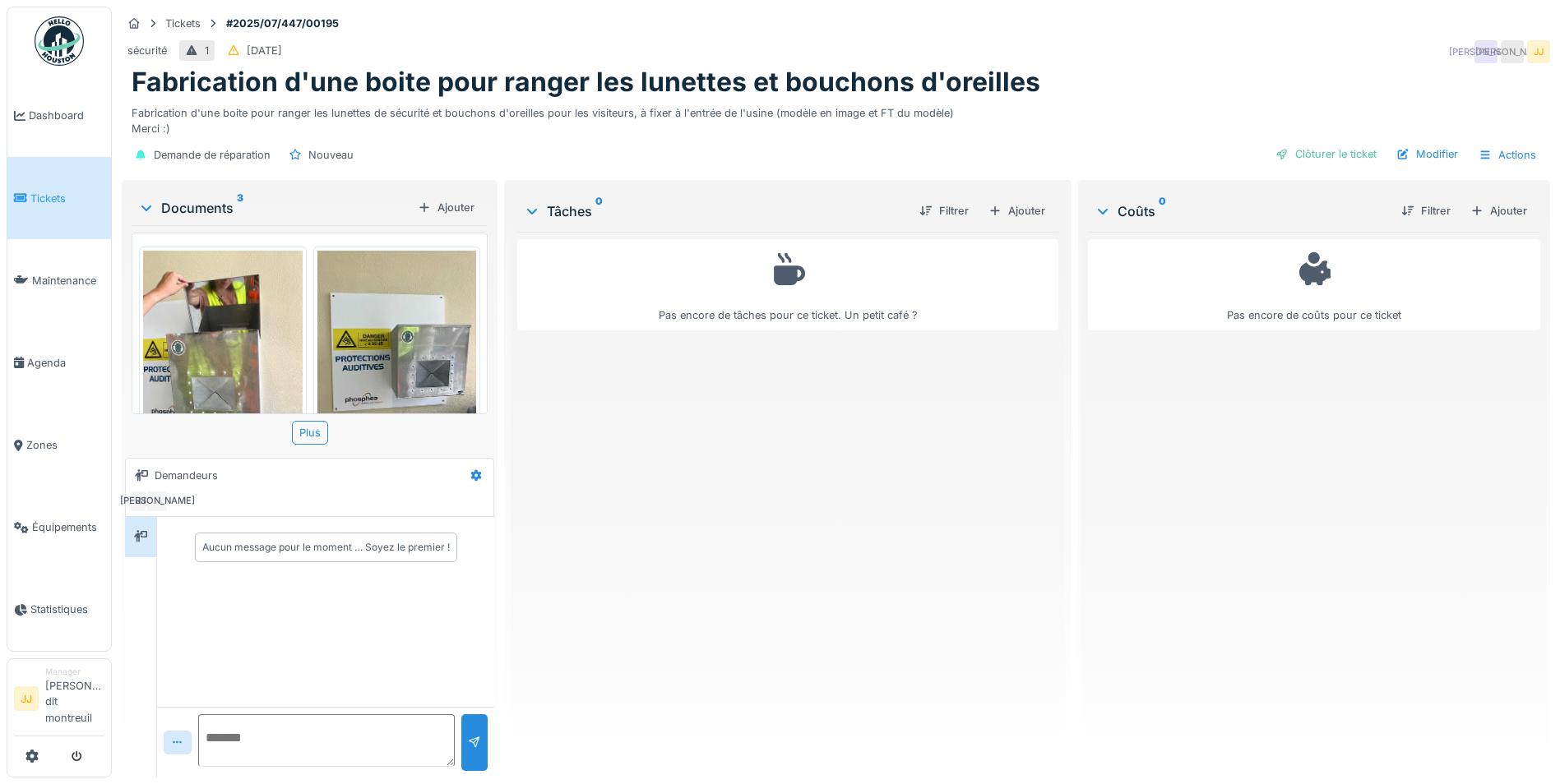
click at [380, 340] on img at bounding box center [397, 357] width 160 height 212
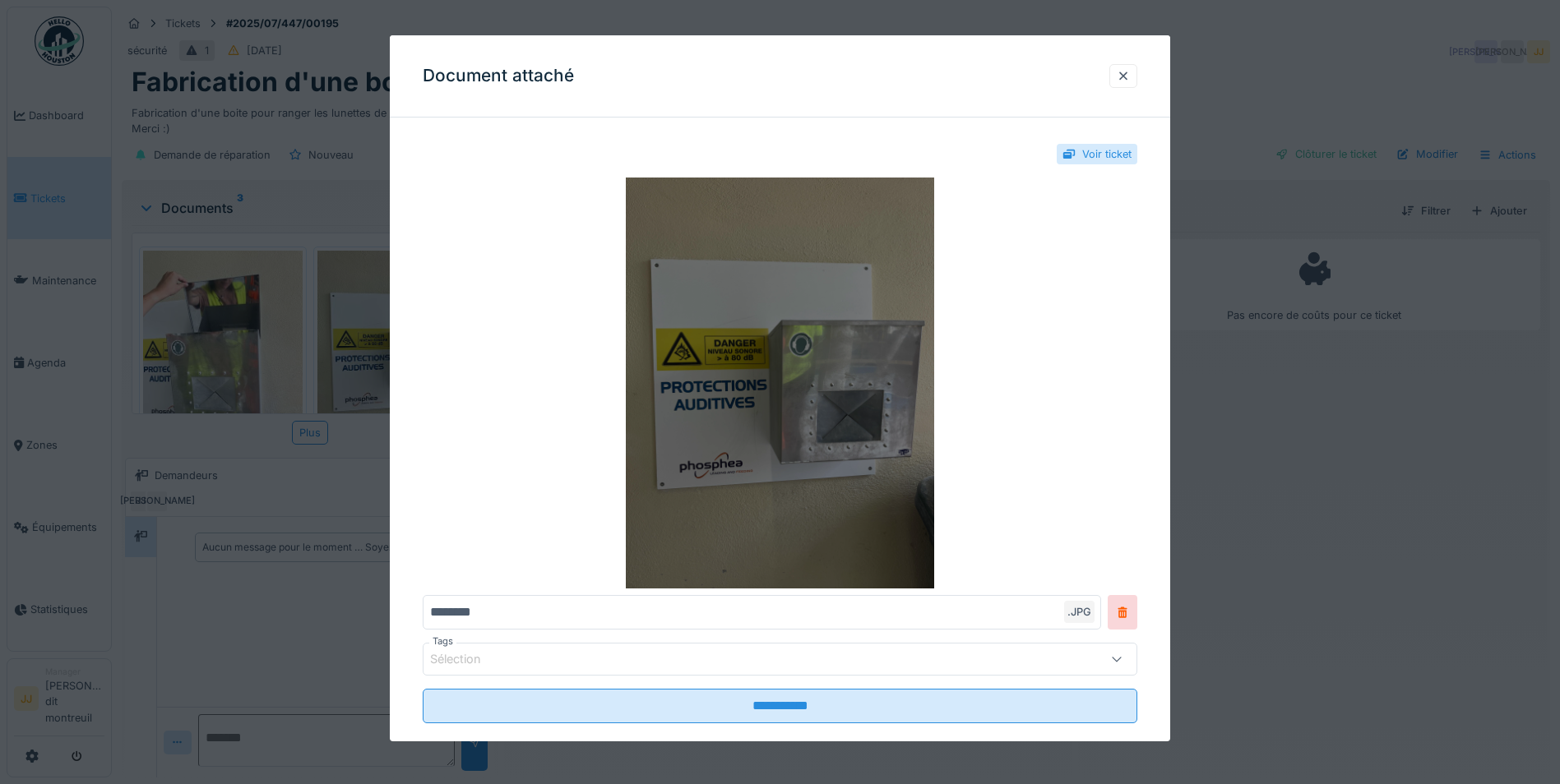
click at [836, 441] on img at bounding box center [779, 383] width 715 height 411
